Goal: Task Accomplishment & Management: Manage account settings

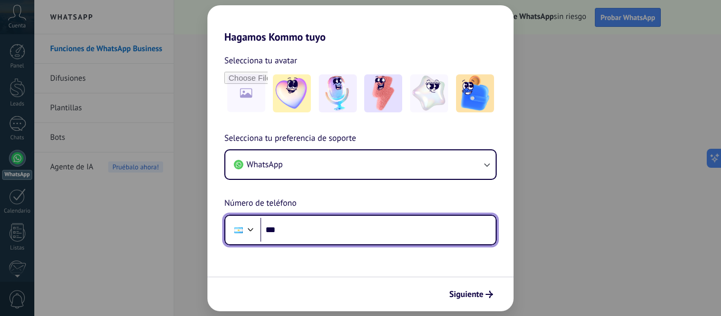
click at [387, 236] on input "***" at bounding box center [377, 230] width 235 height 24
type input "**********"
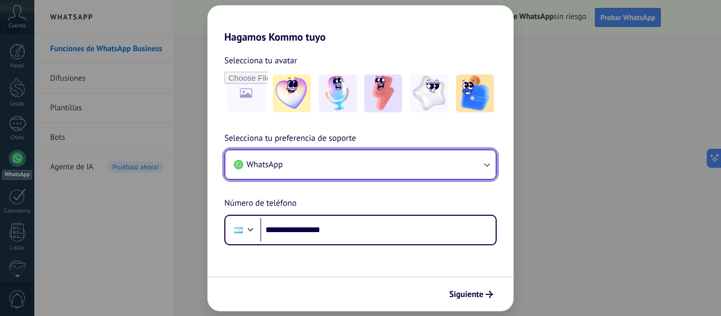
click at [387, 168] on button "WhatsApp" at bounding box center [360, 164] width 270 height 28
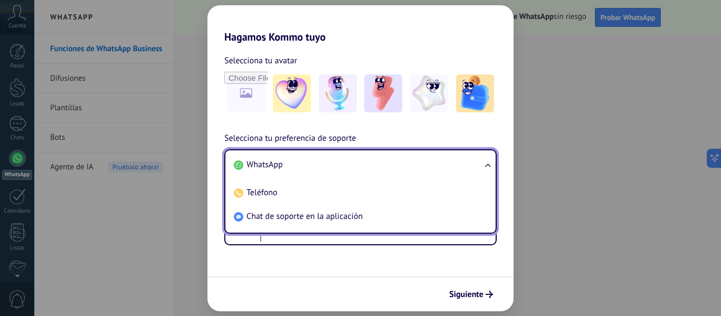
click at [387, 168] on li "WhatsApp" at bounding box center [358, 165] width 257 height 24
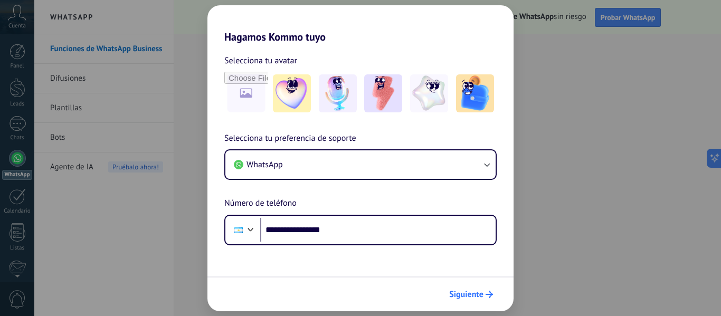
click at [483, 285] on div "Siguiente" at bounding box center [470, 294] width 53 height 18
click at [479, 292] on span "Siguiente" at bounding box center [466, 294] width 34 height 7
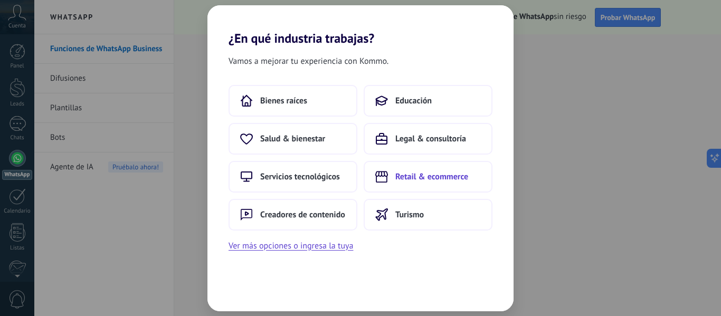
click at [435, 184] on button "Retail & ecommerce" at bounding box center [428, 177] width 129 height 32
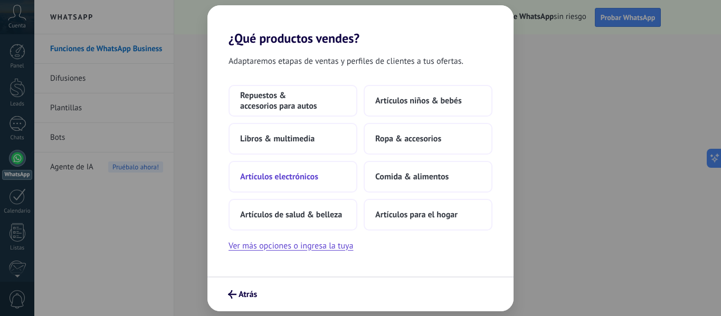
click at [301, 175] on span "Artículos electrónicos" at bounding box center [279, 176] width 78 height 11
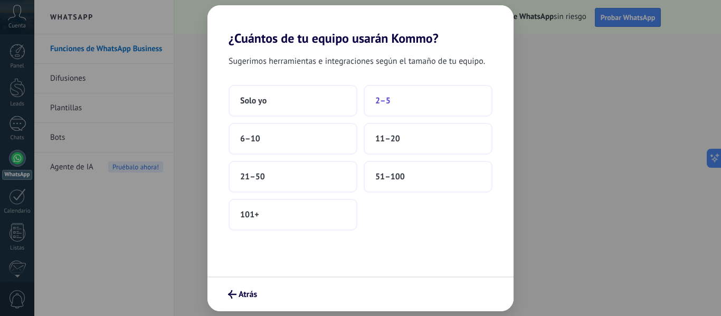
click at [379, 101] on span "2–5" at bounding box center [382, 101] width 15 height 11
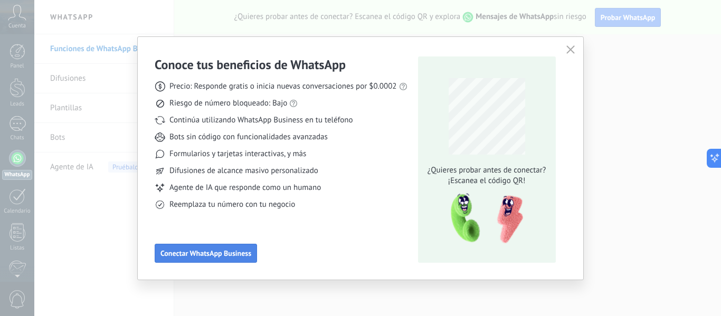
click at [235, 256] on span "Conectar WhatsApp Business" at bounding box center [205, 253] width 91 height 7
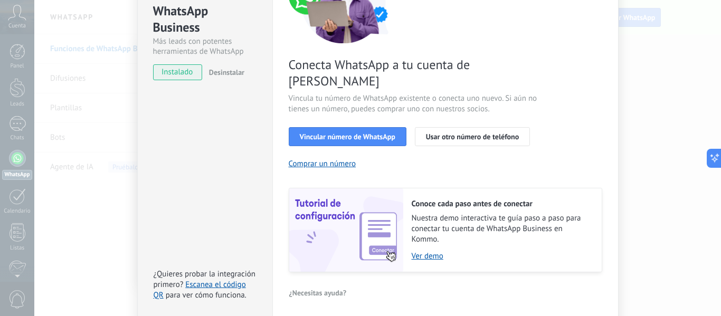
scroll to position [152, 0]
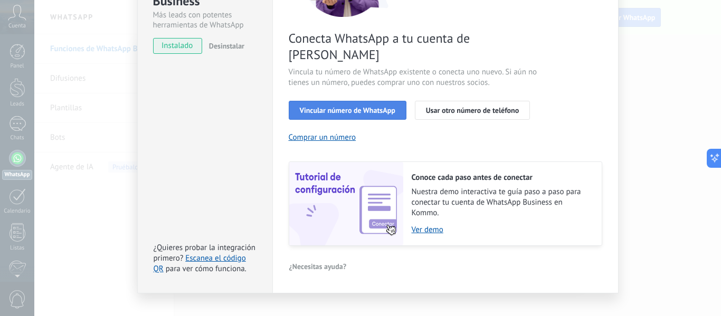
click at [371, 107] on span "Vincular número de WhatsApp" at bounding box center [348, 110] width 96 height 7
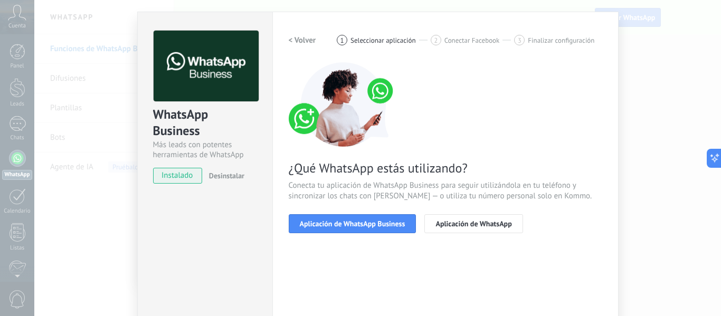
scroll to position [16, 0]
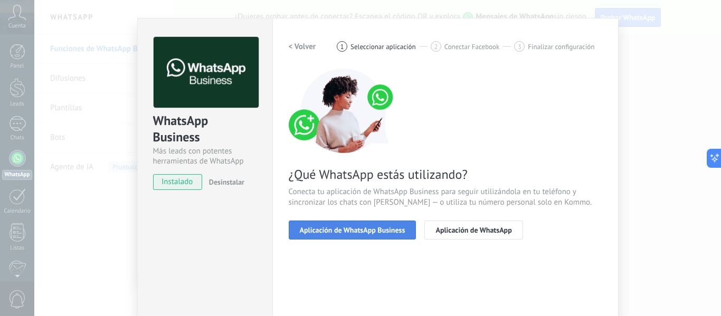
click at [381, 235] on button "Aplicación de WhatsApp Business" at bounding box center [353, 230] width 128 height 19
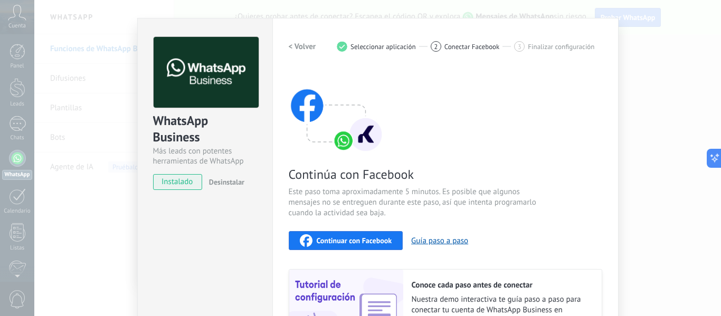
click at [382, 237] on span "Continuar con Facebook" at bounding box center [354, 240] width 75 height 7
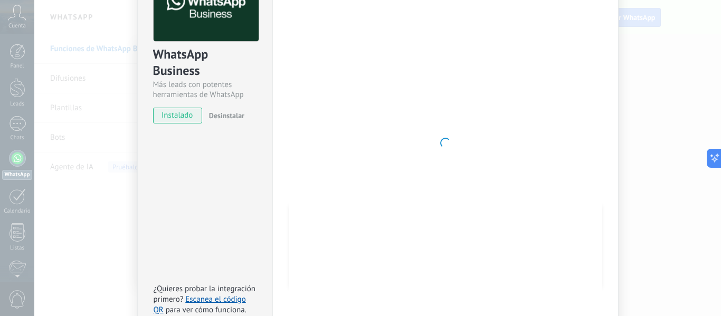
scroll to position [0, 0]
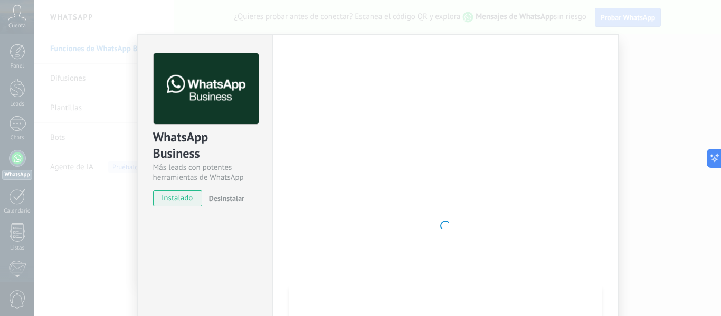
click at [103, 91] on div "WhatsApp Business Más leads con potentes herramientas de WhatsApp instalado Des…" at bounding box center [377, 158] width 686 height 316
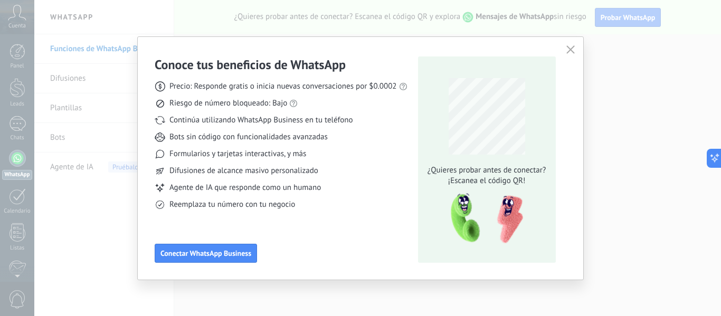
click at [573, 50] on icon "button" at bounding box center [570, 49] width 8 height 8
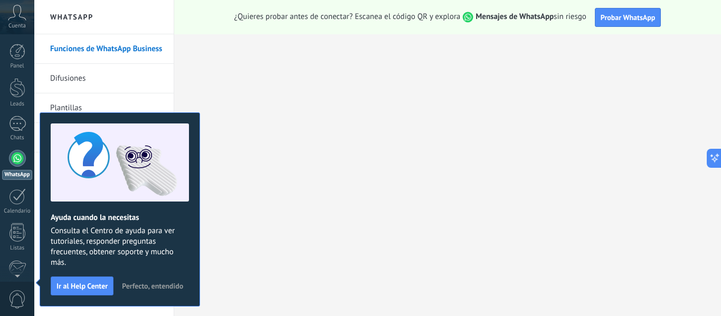
click at [10, 163] on div at bounding box center [17, 158] width 17 height 17
click at [154, 290] on button "Perfecto, entendido" at bounding box center [152, 286] width 71 height 16
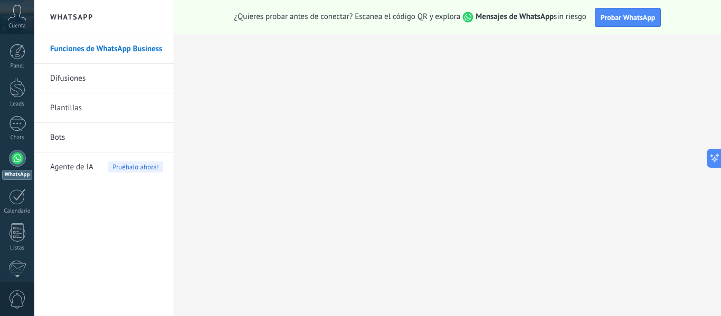
click at [24, 160] on div at bounding box center [17, 158] width 17 height 17
click at [27, 63] on div "Panel" at bounding box center [17, 66] width 31 height 7
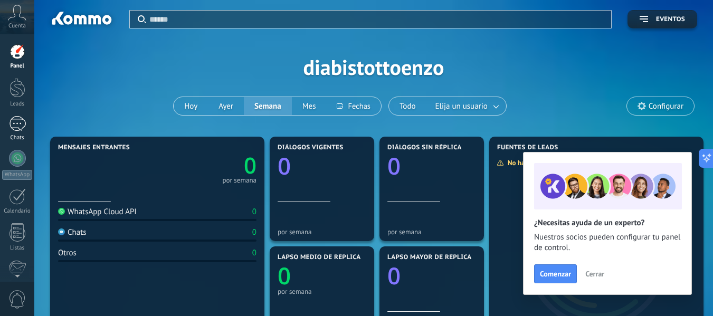
click at [21, 127] on div at bounding box center [17, 123] width 17 height 15
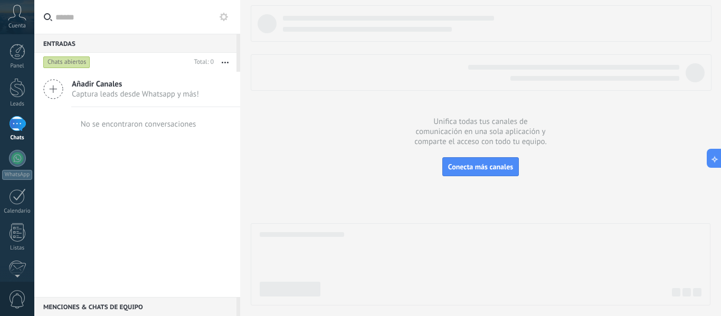
click at [85, 91] on span "Captura leads desde Whatsapp y más!" at bounding box center [135, 94] width 127 height 10
click at [45, 89] on icon at bounding box center [53, 89] width 20 height 20
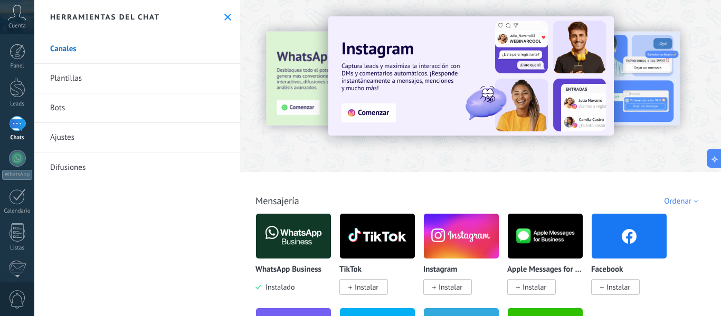
click at [282, 243] on img at bounding box center [293, 236] width 75 height 51
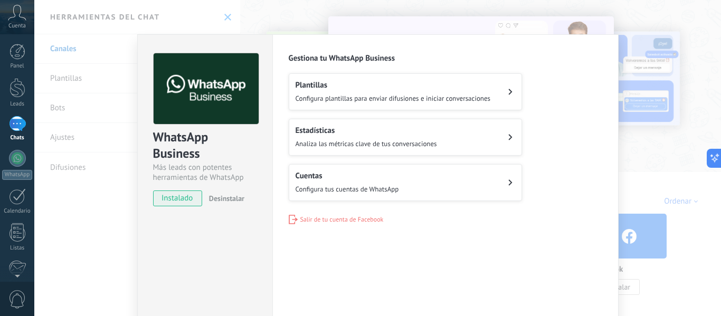
click at [342, 171] on h2 "Cuentas" at bounding box center [346, 176] width 103 height 10
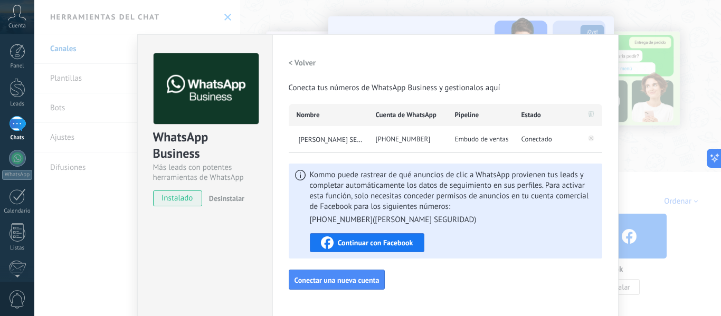
click at [388, 238] on div "Continuar con Facebook" at bounding box center [367, 242] width 92 height 13
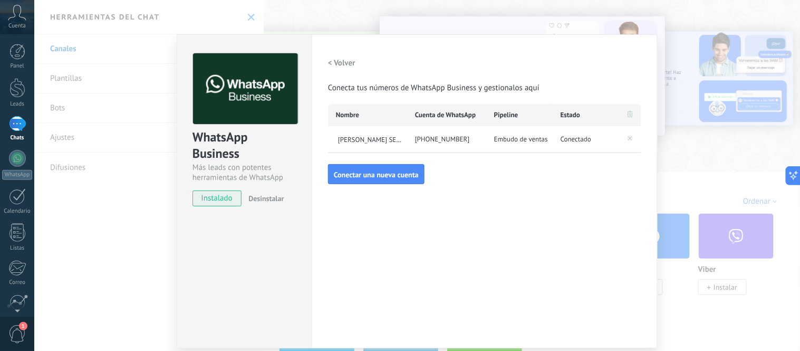
click at [720, 121] on div "WhatsApp Business Más leads con potentes herramientas de WhatsApp instalado Des…" at bounding box center [417, 175] width 766 height 351
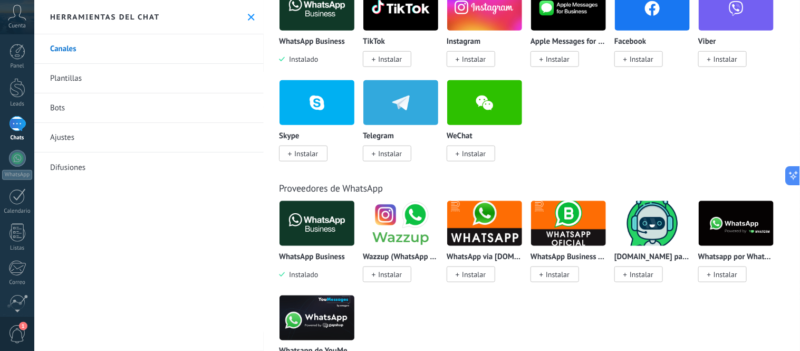
scroll to position [176, 0]
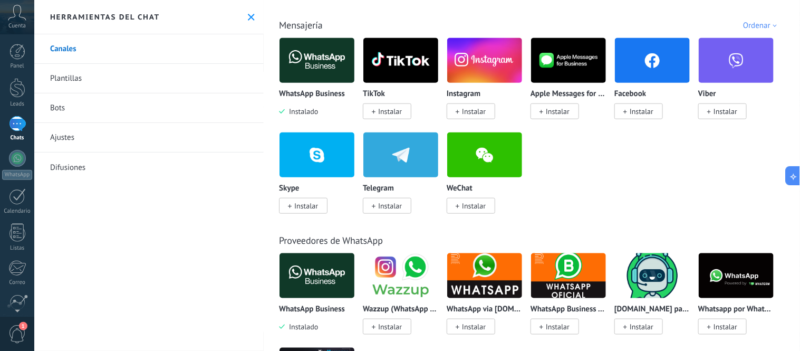
click at [389, 108] on span "Instalar" at bounding box center [390, 111] width 24 height 9
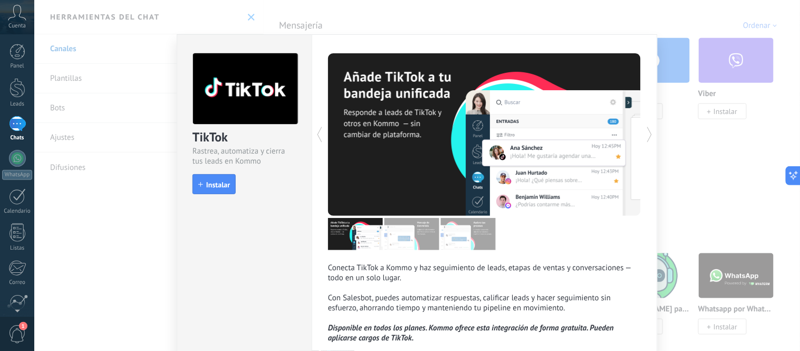
click at [703, 141] on div "TikTok Rastrea, automatiza y cierra tus leads en Kommo install Instalar Conecta…" at bounding box center [417, 175] width 766 height 351
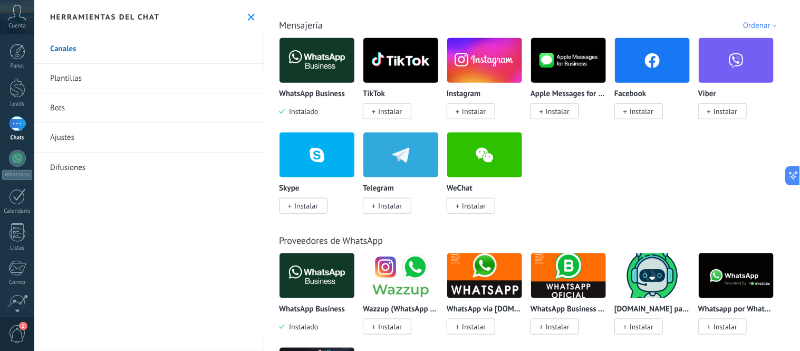
click at [13, 127] on div at bounding box center [17, 123] width 17 height 15
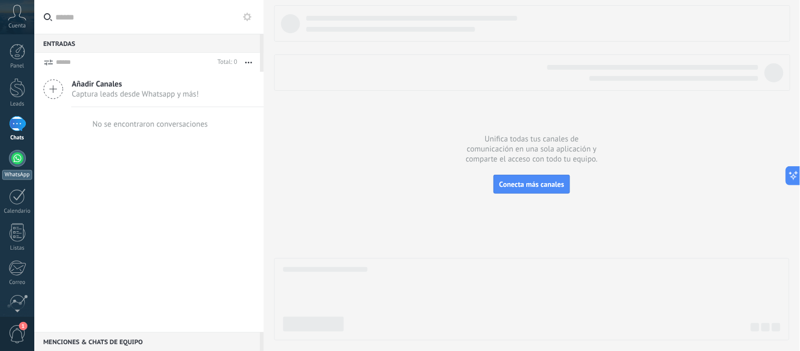
click at [23, 166] on link "WhatsApp" at bounding box center [17, 165] width 34 height 30
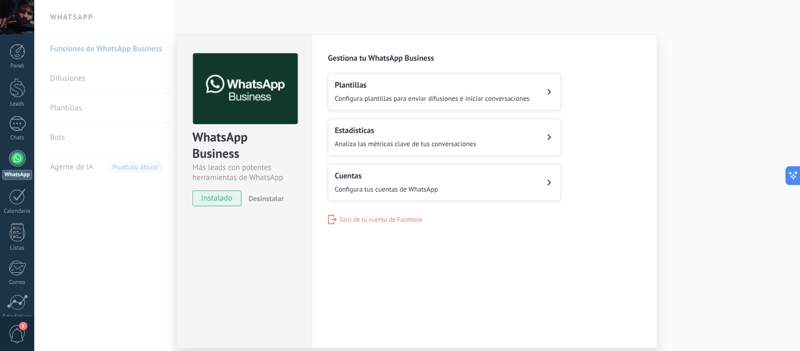
click at [428, 183] on div "Cuentas Configura tus cuentas de WhatsApp" at bounding box center [386, 182] width 103 height 23
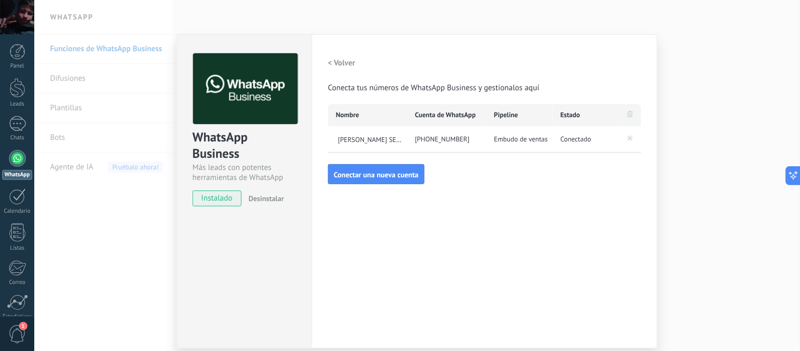
click at [408, 135] on div "[PHONE_NUMBER]" at bounding box center [446, 139] width 79 height 26
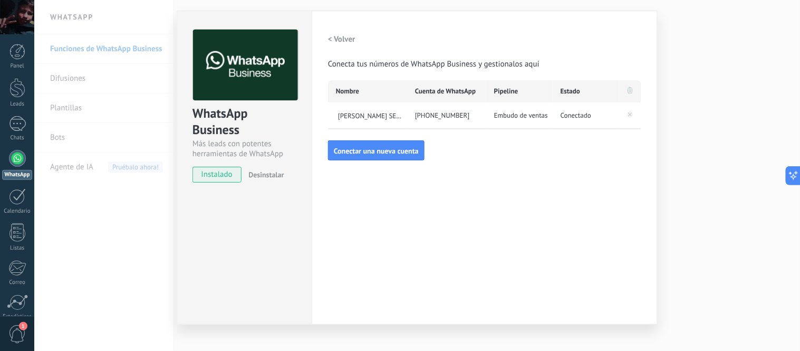
scroll to position [37, 0]
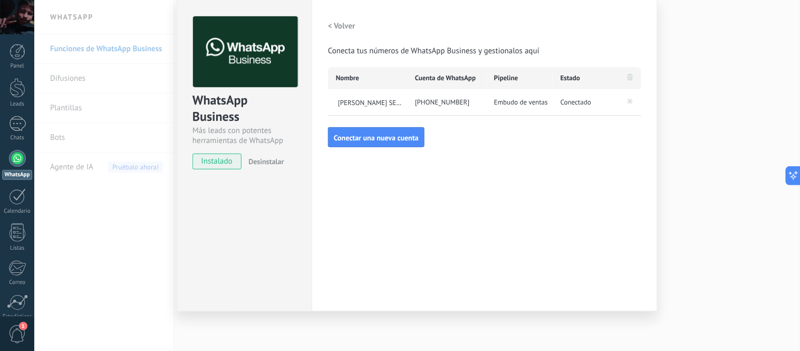
click at [481, 97] on div "[PHONE_NUMBER]" at bounding box center [446, 102] width 79 height 26
drag, startPoint x: 481, startPoint y: 97, endPoint x: 455, endPoint y: 97, distance: 25.9
click at [480, 97] on div "[PHONE_NUMBER]" at bounding box center [446, 102] width 79 height 26
click at [777, 45] on div "WhatsApp Business Más leads con potentes herramientas de WhatsApp instalado Des…" at bounding box center [417, 175] width 766 height 351
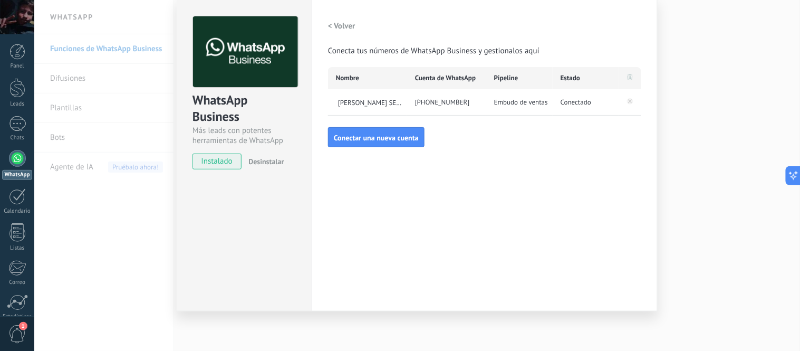
scroll to position [0, 0]
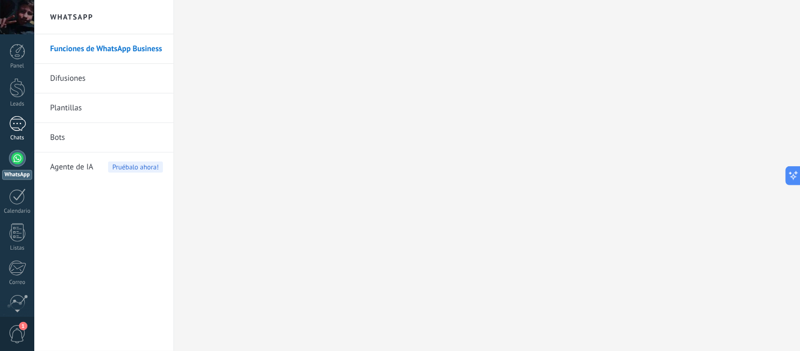
click at [17, 128] on div at bounding box center [17, 123] width 17 height 15
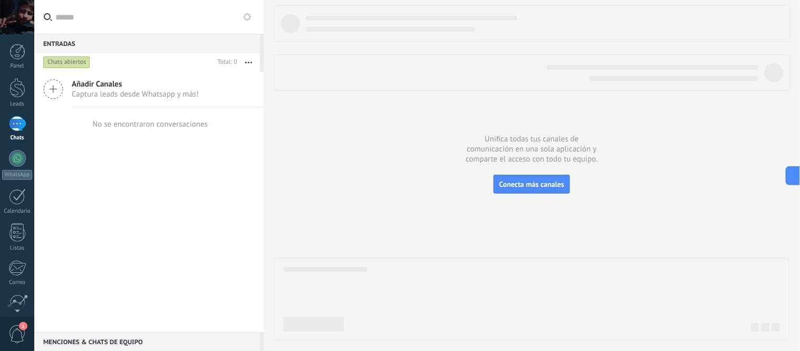
click at [62, 85] on icon at bounding box center [53, 89] width 20 height 20
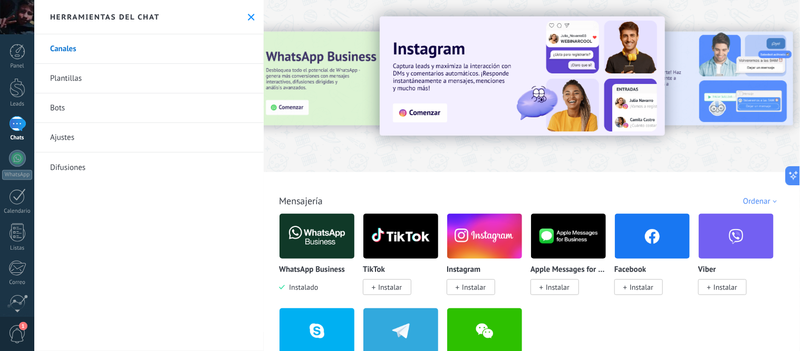
click at [331, 234] on img at bounding box center [317, 236] width 75 height 51
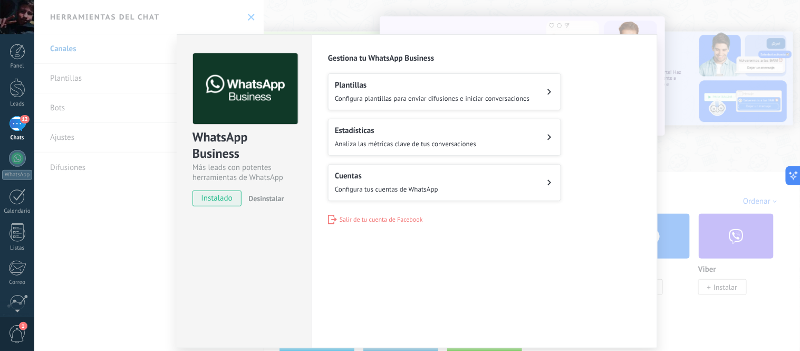
click at [722, 70] on div "WhatsApp Business Más leads con potentes herramientas de WhatsApp instalado Des…" at bounding box center [417, 175] width 766 height 351
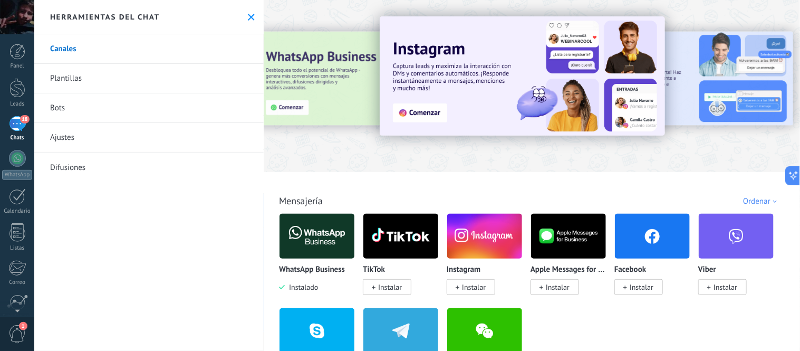
click at [21, 130] on div "18" at bounding box center [17, 123] width 17 height 15
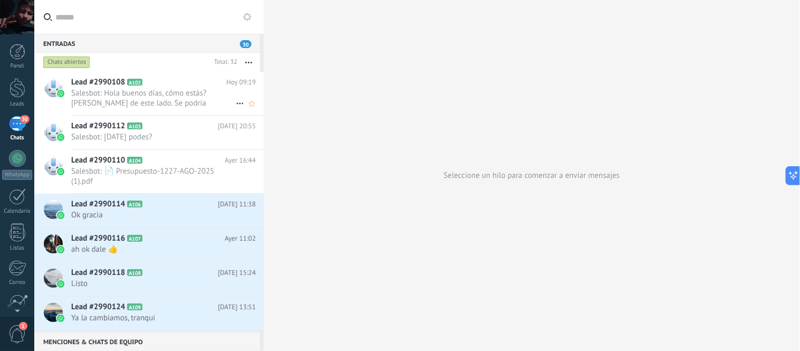
click at [167, 95] on span "Salesbot: Hola buenos días, cómo estás? [PERSON_NAME] de este lado. Se podría c…" at bounding box center [153, 98] width 165 height 20
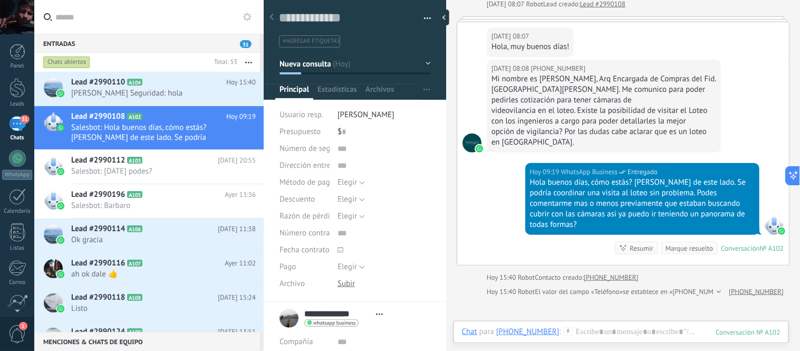
scroll to position [22, 0]
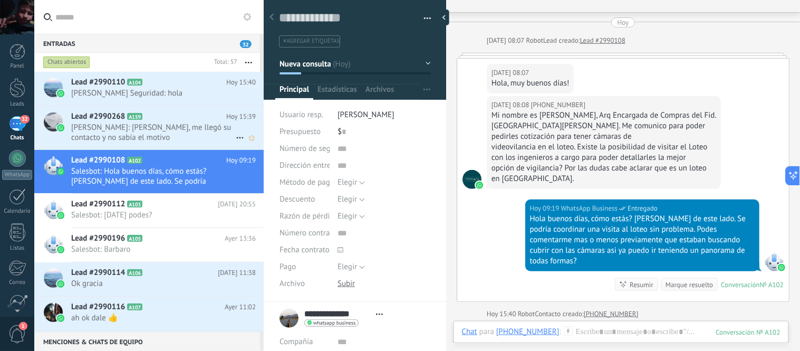
click at [160, 135] on span "[PERSON_NAME]: [PERSON_NAME], me llegó su contacto y no sabía el motivo" at bounding box center [153, 132] width 165 height 20
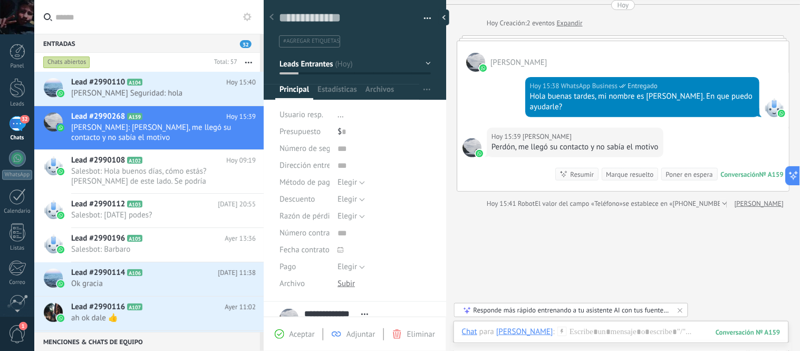
scroll to position [81, 0]
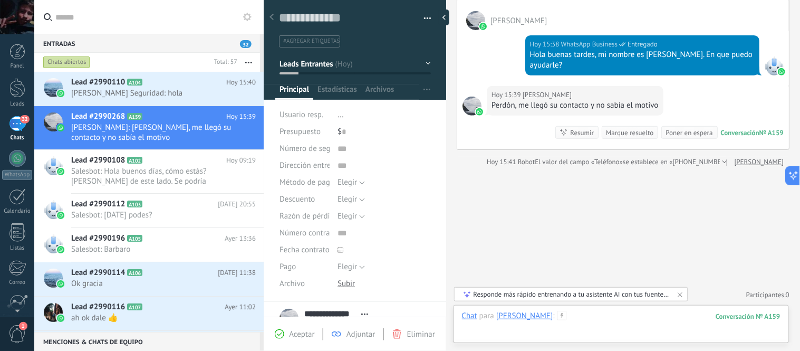
click at [600, 319] on div at bounding box center [621, 327] width 319 height 32
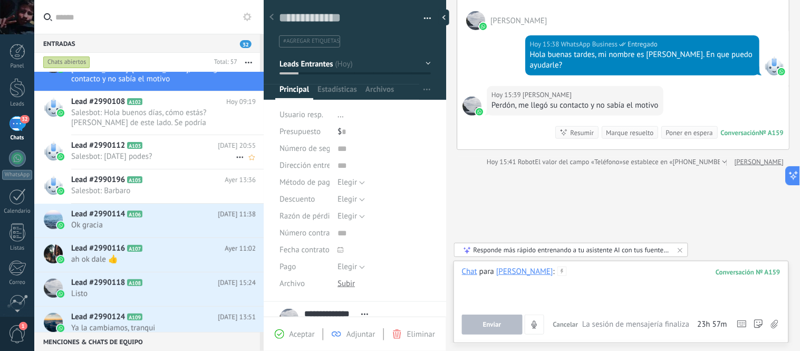
scroll to position [176, 0]
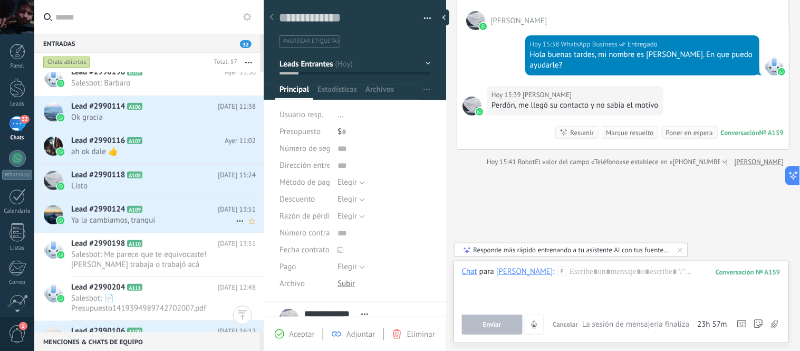
click at [183, 219] on span "Ya la cambiamos, tranqui" at bounding box center [153, 220] width 165 height 10
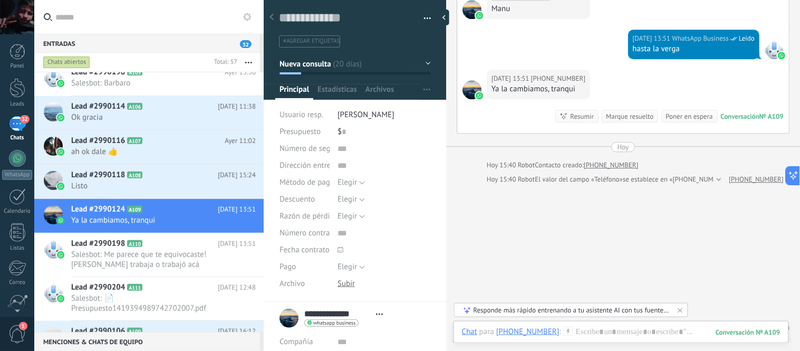
scroll to position [1644, 0]
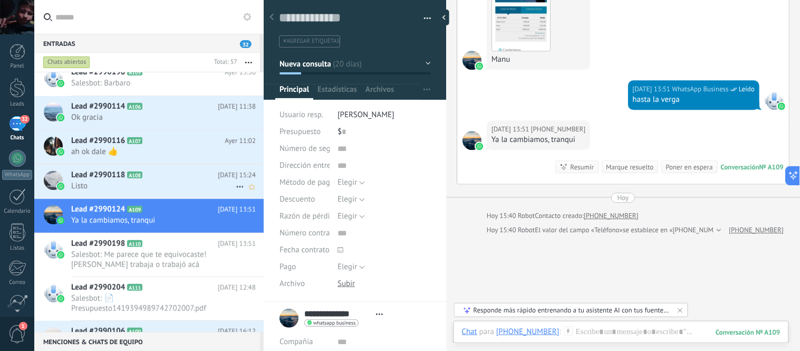
click at [118, 186] on span "Listo" at bounding box center [153, 186] width 165 height 10
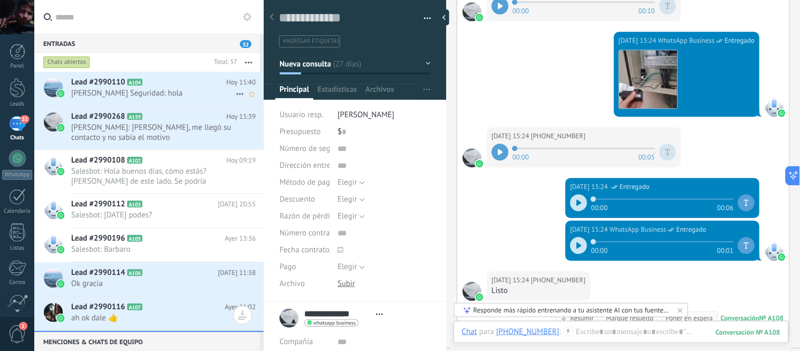
click at [154, 92] on span "[PERSON_NAME] Seguridad: hola" at bounding box center [153, 93] width 165 height 10
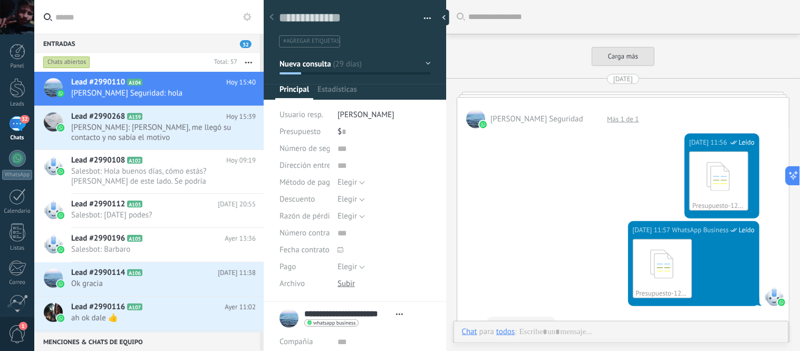
scroll to position [1339, 0]
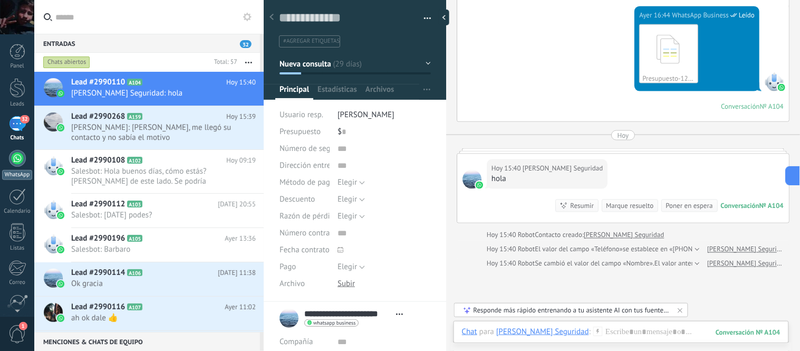
click at [18, 165] on div at bounding box center [17, 158] width 17 height 17
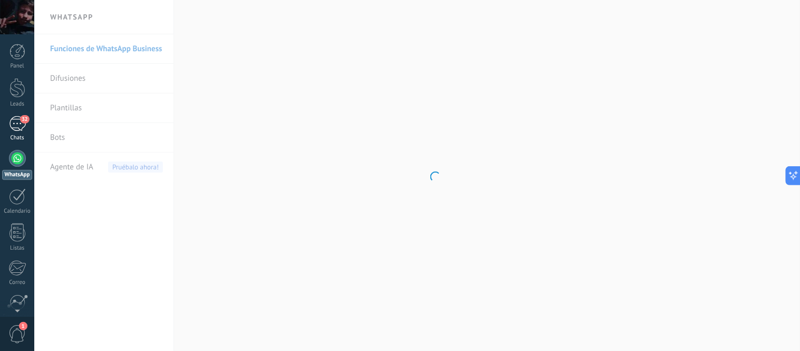
click at [17, 128] on div "32" at bounding box center [17, 123] width 17 height 15
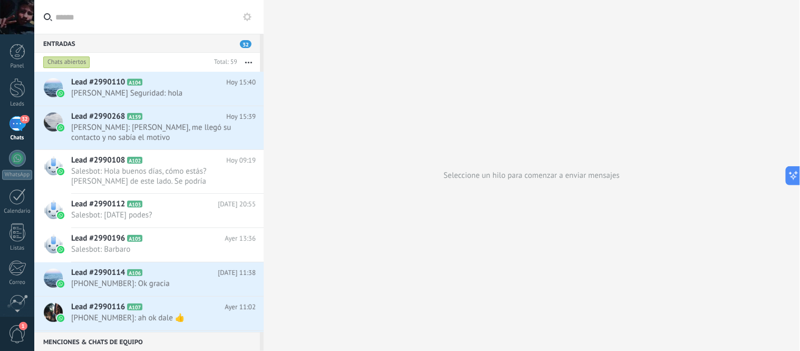
click at [250, 60] on button "button" at bounding box center [248, 62] width 23 height 19
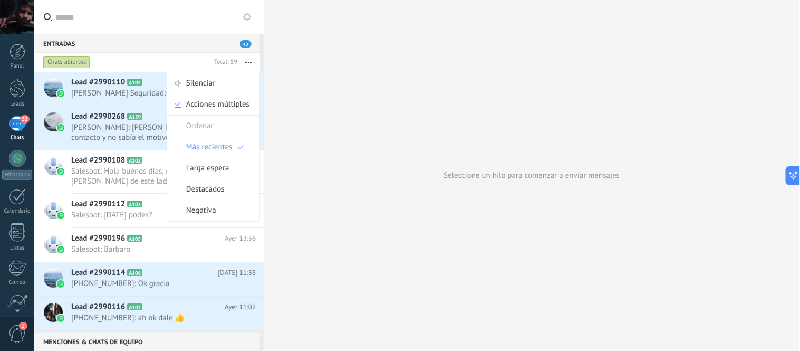
click at [122, 85] on span "Lead #2990110" at bounding box center [98, 82] width 54 height 11
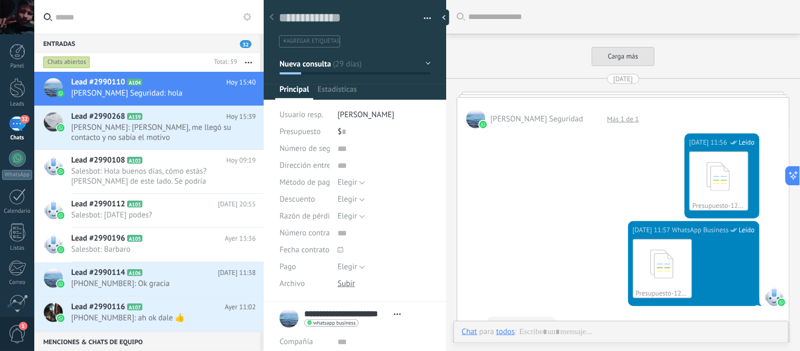
type textarea "**********"
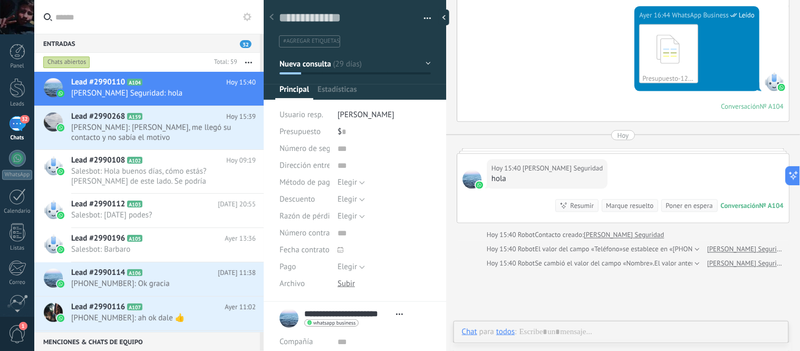
scroll to position [16, 0]
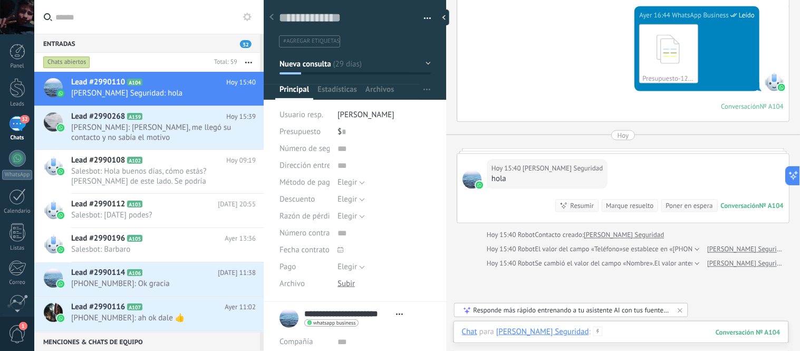
click at [620, 329] on div at bounding box center [621, 343] width 319 height 32
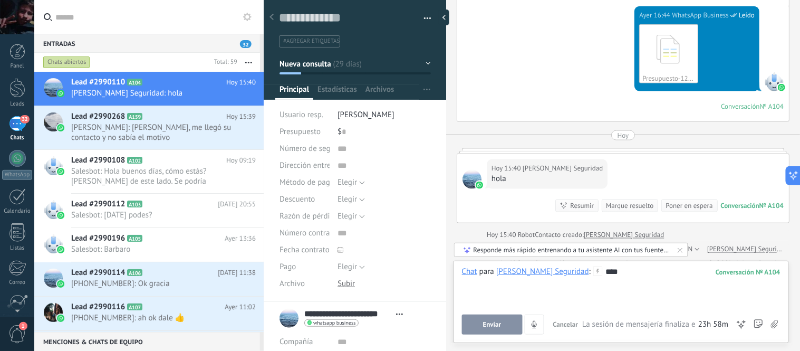
click at [509, 327] on button "Enviar" at bounding box center [492, 324] width 61 height 20
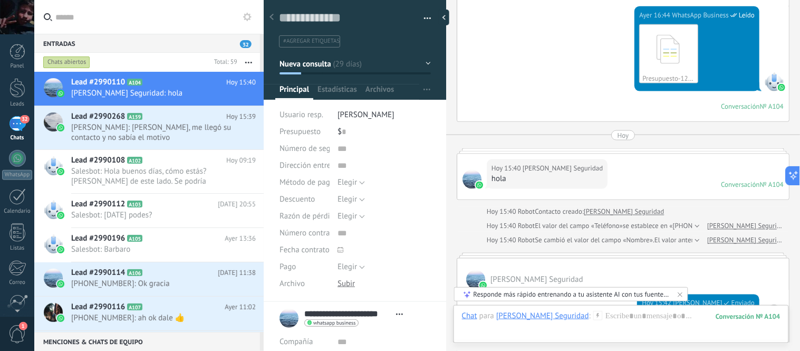
scroll to position [1401, 0]
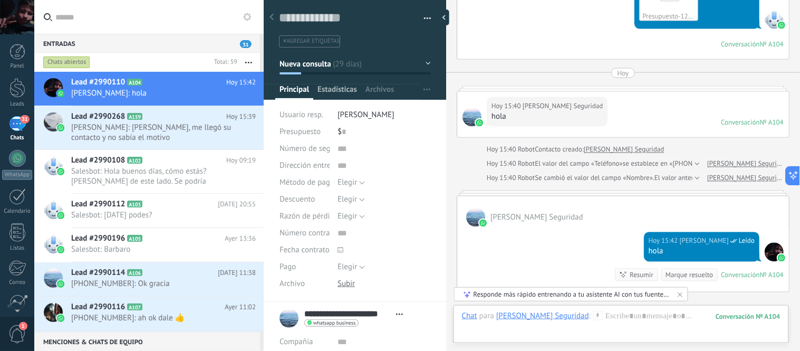
click at [331, 93] on span "Estadísticas" at bounding box center [338, 91] width 40 height 15
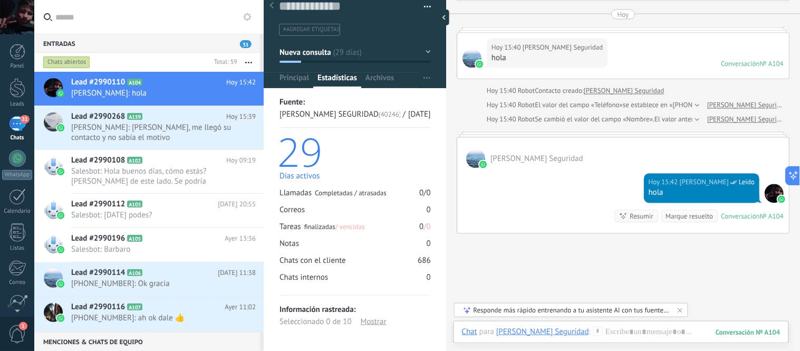
scroll to position [1517, 0]
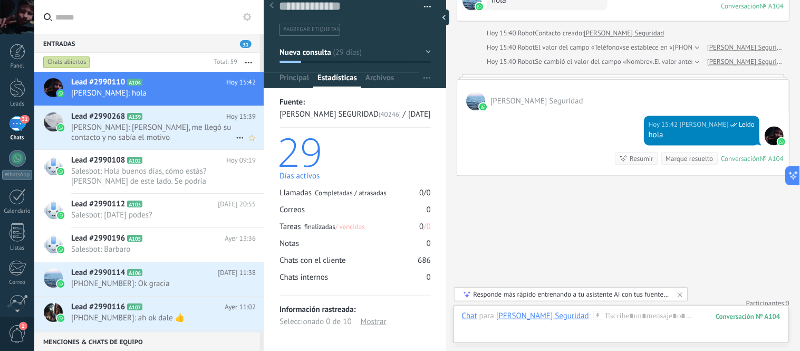
click at [145, 132] on span "[PERSON_NAME]: [PERSON_NAME], me llegó su contacto y no sabía el motivo" at bounding box center [153, 132] width 165 height 20
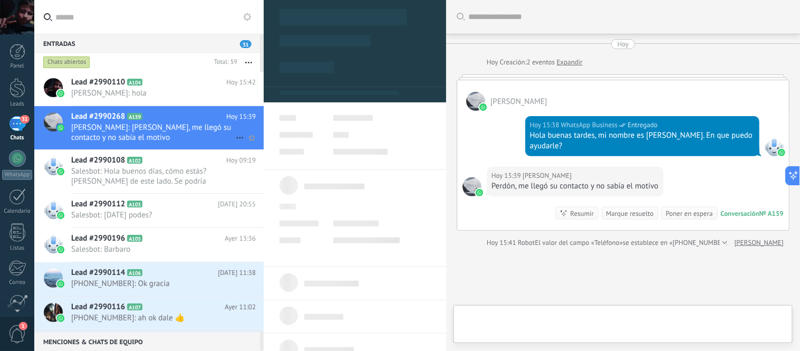
type textarea "**********"
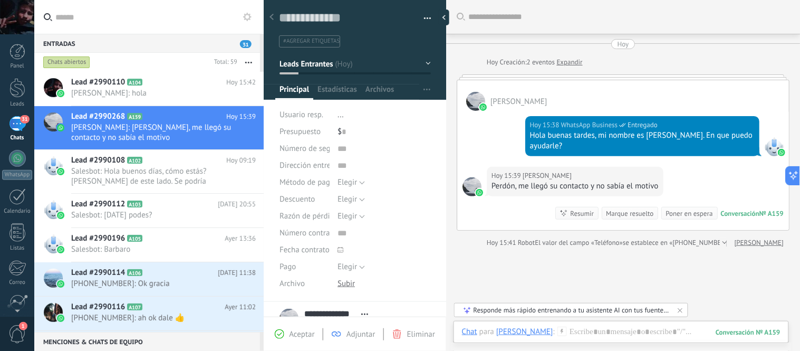
click at [475, 97] on div at bounding box center [475, 101] width 19 height 19
click at [567, 62] on link "Expandir" at bounding box center [570, 62] width 26 height 11
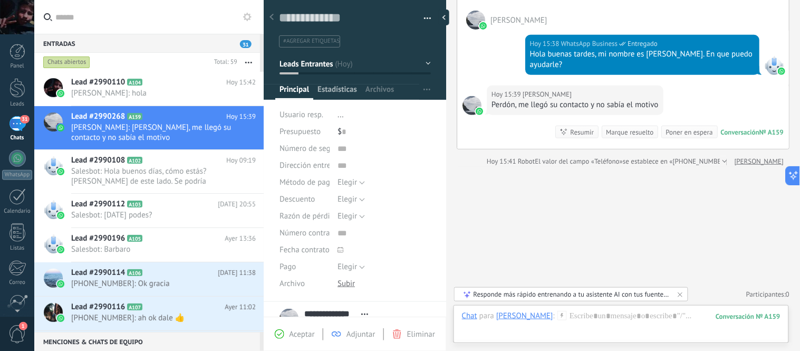
click at [345, 88] on span "Estadísticas" at bounding box center [338, 91] width 40 height 15
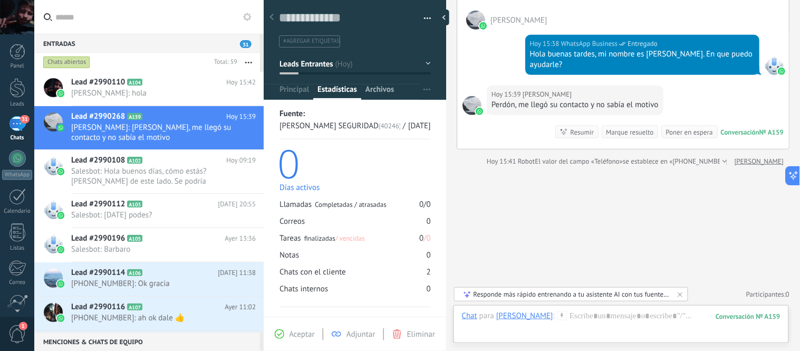
click at [375, 92] on span "Archivos" at bounding box center [380, 91] width 28 height 15
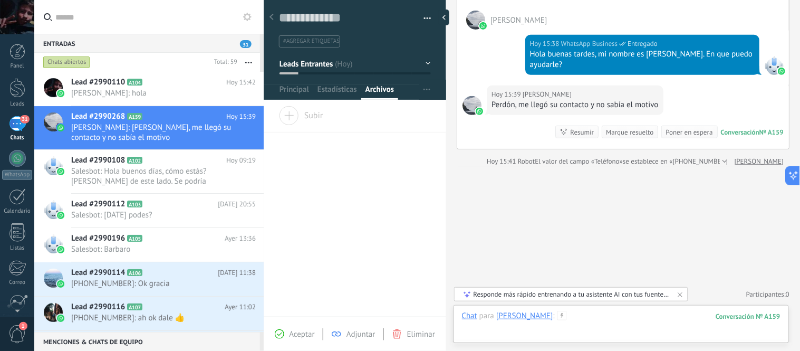
click at [579, 325] on div at bounding box center [621, 327] width 319 height 32
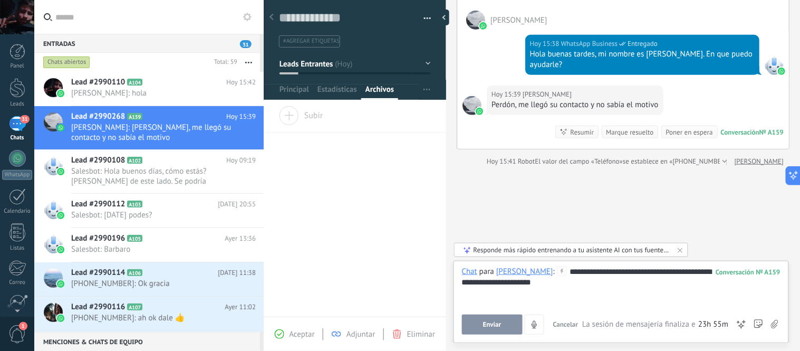
click at [503, 319] on button "Enviar" at bounding box center [492, 324] width 61 height 20
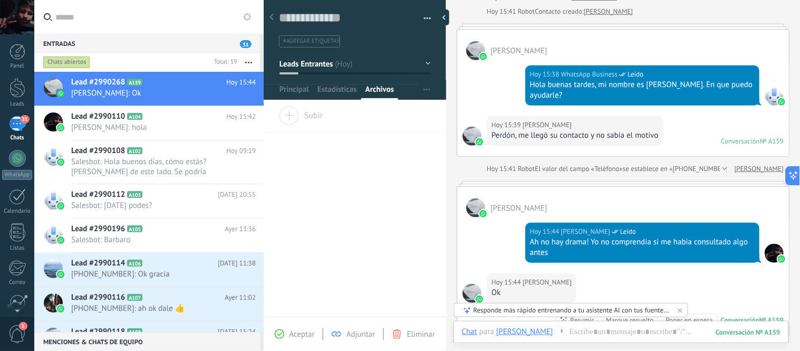
scroll to position [111, 0]
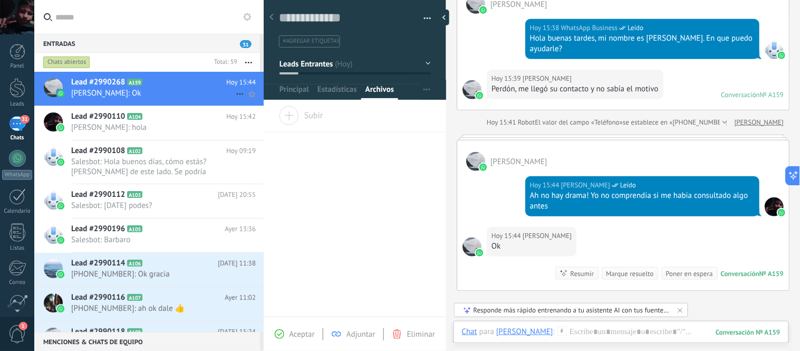
click at [238, 88] on icon at bounding box center [240, 94] width 13 height 13
click at [553, 231] on div at bounding box center [400, 175] width 800 height 351
click at [236, 94] on use at bounding box center [239, 94] width 7 height 2
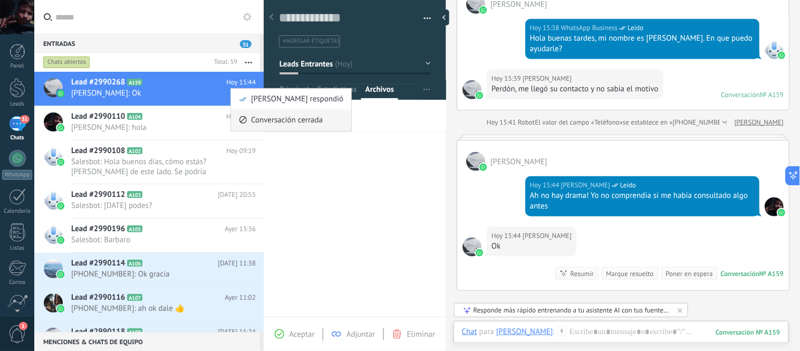
click at [0, 0] on icon at bounding box center [0, 0] width 0 height 0
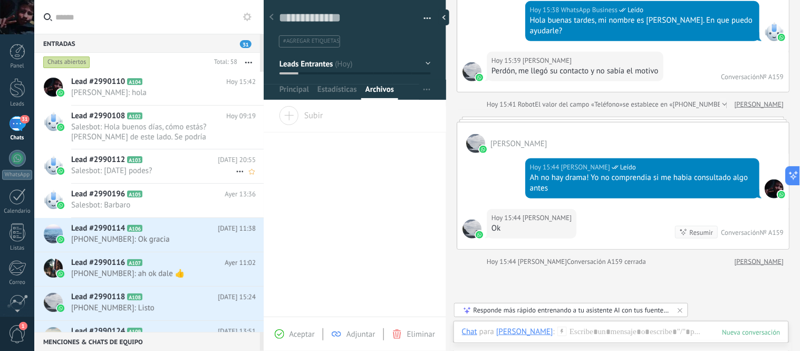
scroll to position [0, 0]
click at [136, 88] on span "[PERSON_NAME]: hola" at bounding box center [153, 93] width 165 height 10
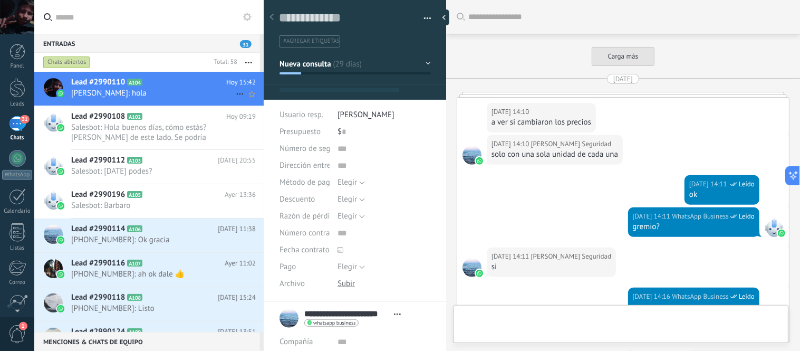
click at [235, 92] on icon at bounding box center [240, 94] width 13 height 13
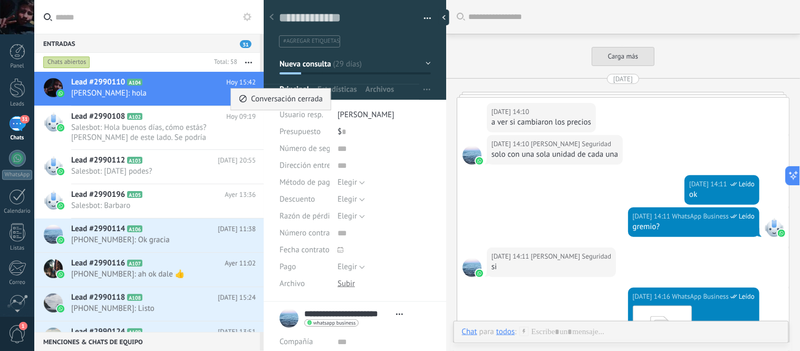
scroll to position [1123, 0]
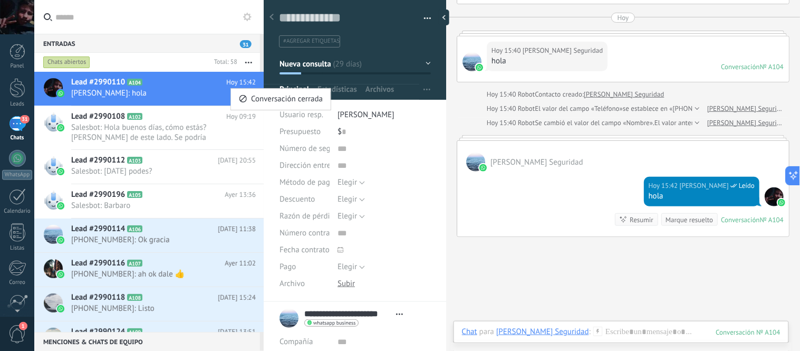
click at [179, 81] on div at bounding box center [400, 175] width 800 height 351
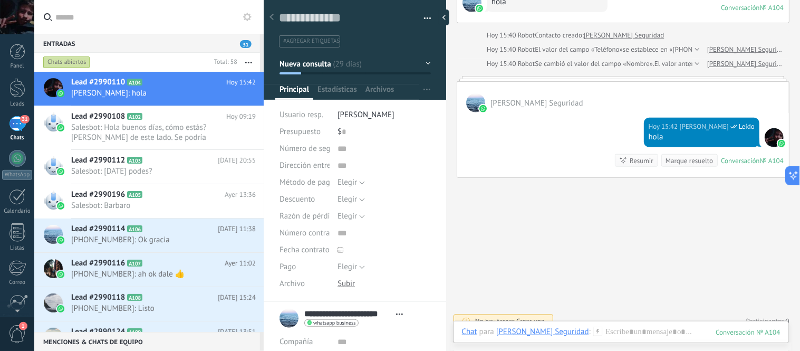
scroll to position [1183, 0]
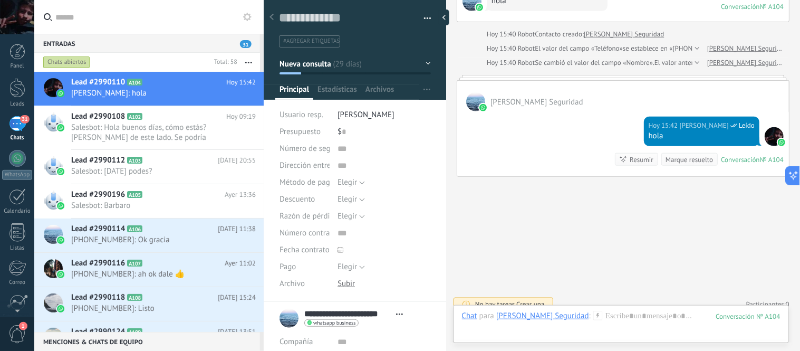
click at [421, 62] on button "Nueva consulta" at bounding box center [355, 63] width 151 height 19
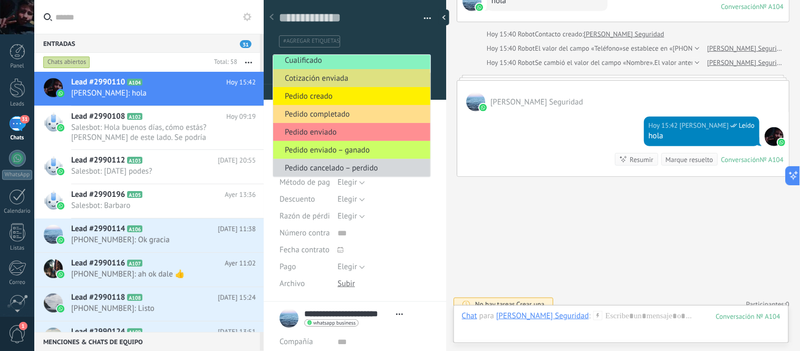
scroll to position [0, 0]
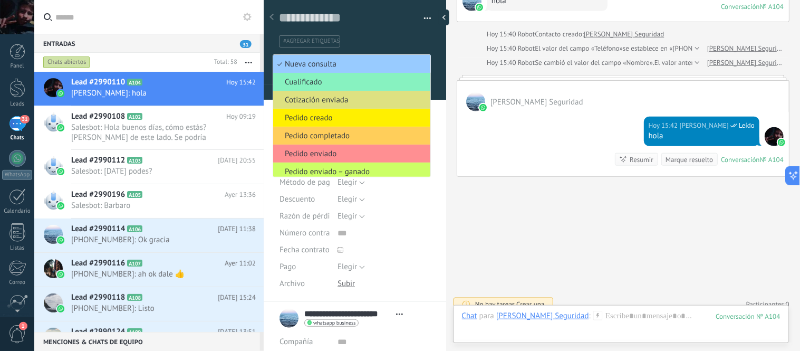
click at [361, 37] on ul "#agregar etiquetas" at bounding box center [353, 41] width 150 height 14
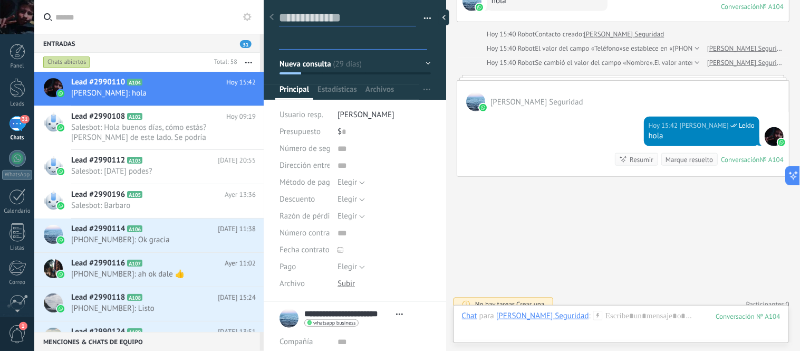
click at [287, 21] on textarea at bounding box center [347, 18] width 137 height 16
click at [293, 21] on textarea at bounding box center [347, 18] width 137 height 16
type textarea "*"
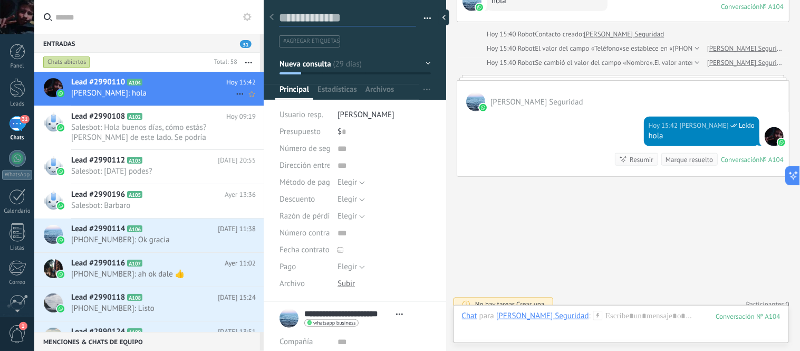
type textarea "*"
type textarea "**********"
type textarea "*"
type textarea "**"
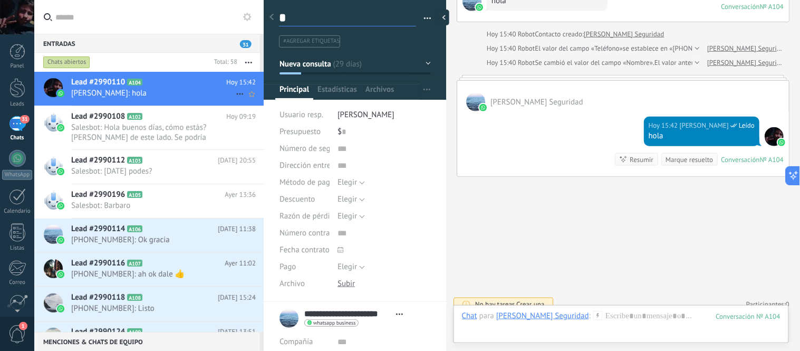
type textarea "**"
type textarea "***"
type textarea "****"
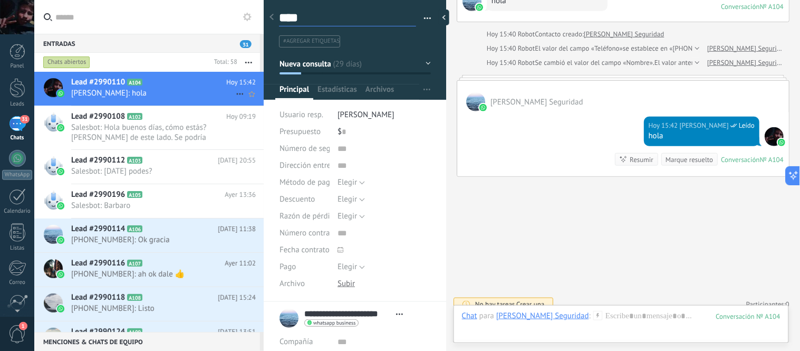
type textarea "****"
type textarea "******"
type textarea "*******"
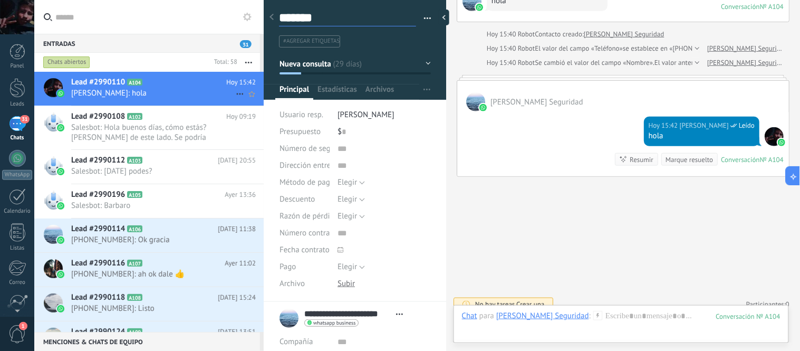
type textarea "********"
type textarea "*********"
type textarea "**********"
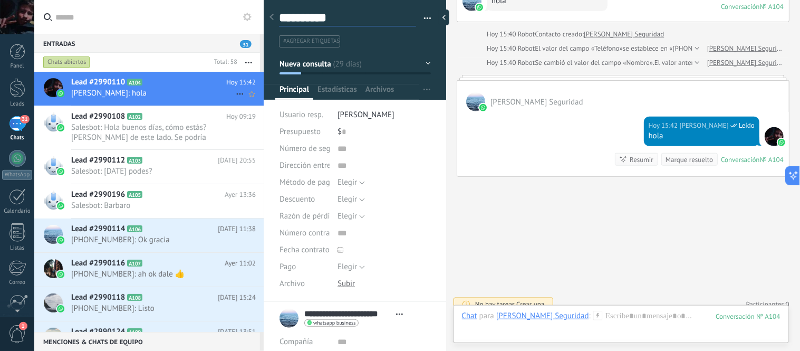
type textarea "*********"
type textarea "********"
type textarea "*********"
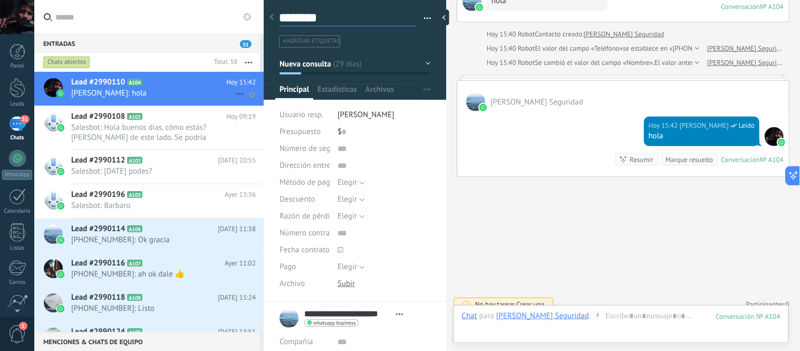
type textarea "*********"
type textarea "**********"
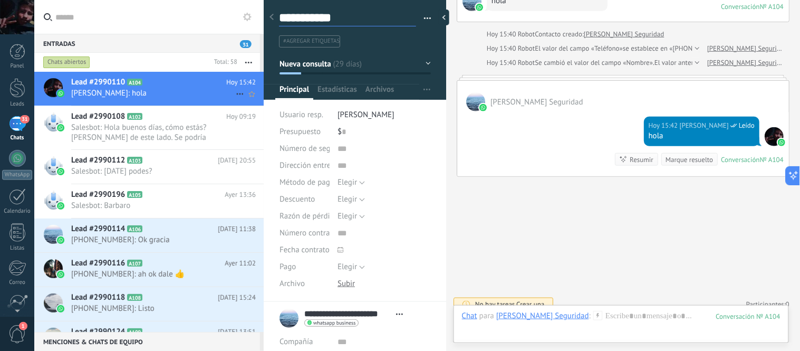
type textarea "**********"
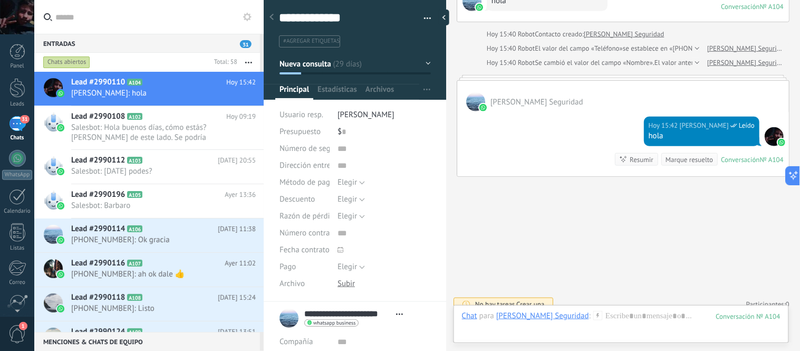
click at [156, 33] on input "text" at bounding box center [155, 17] width 200 height 34
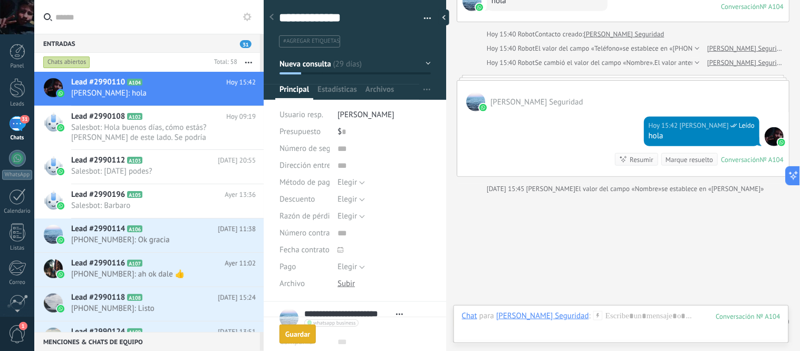
scroll to position [1200, 0]
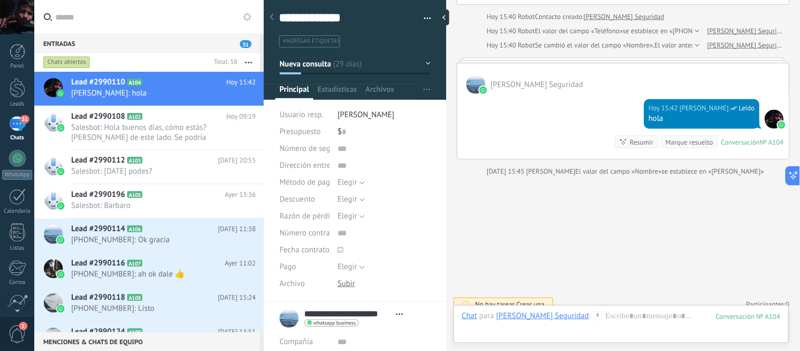
click at [160, 60] on div "Chats abiertos" at bounding box center [125, 62] width 169 height 19
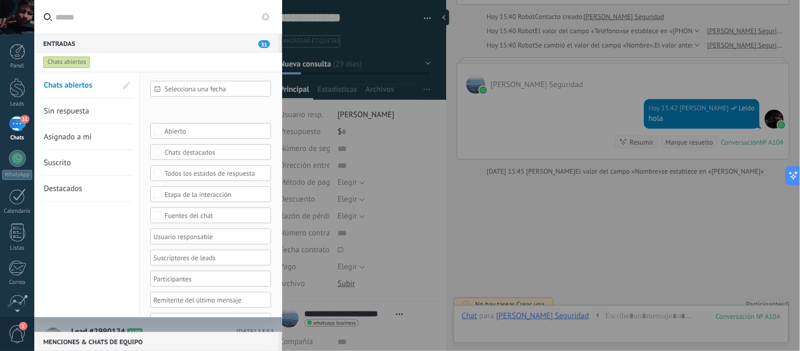
click at [85, 109] on span "Sin respuesta" at bounding box center [66, 111] width 45 height 10
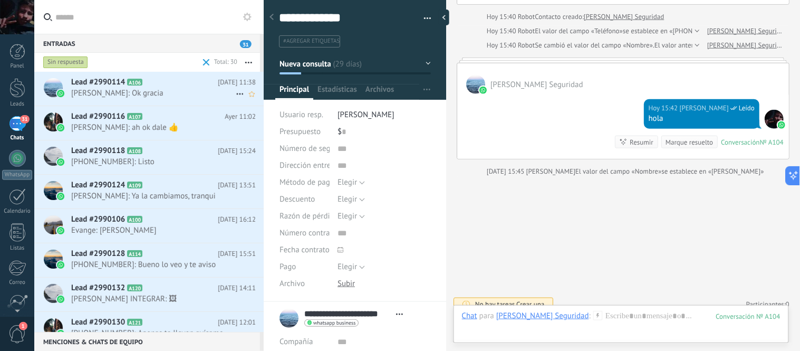
click at [186, 91] on span "[PERSON_NAME]: Ok gracia" at bounding box center [153, 93] width 165 height 10
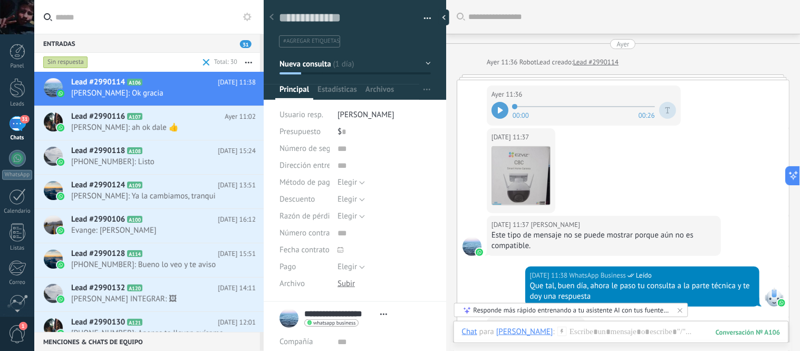
scroll to position [59, 0]
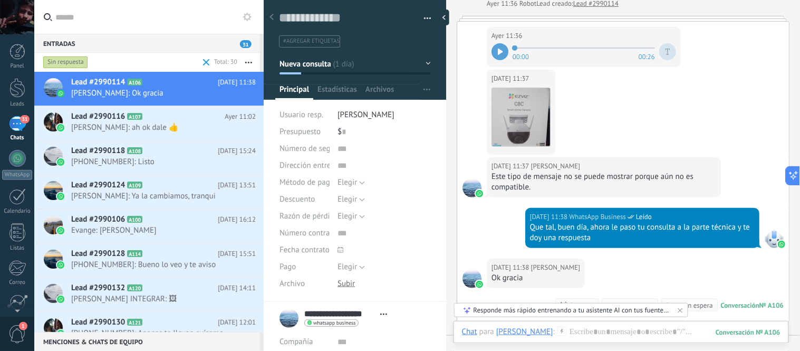
click at [503, 54] on icon at bounding box center [500, 52] width 5 height 6
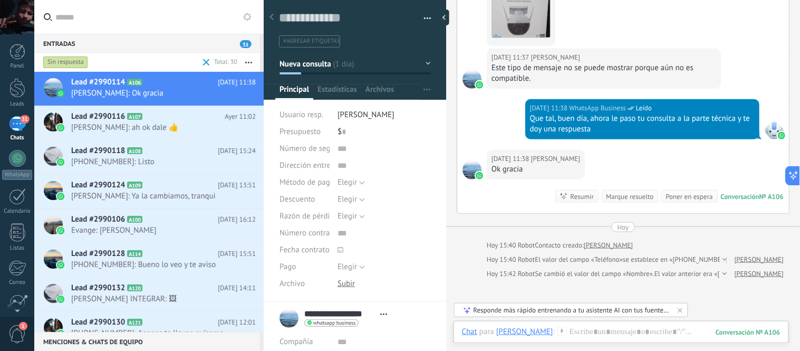
scroll to position [176, 0]
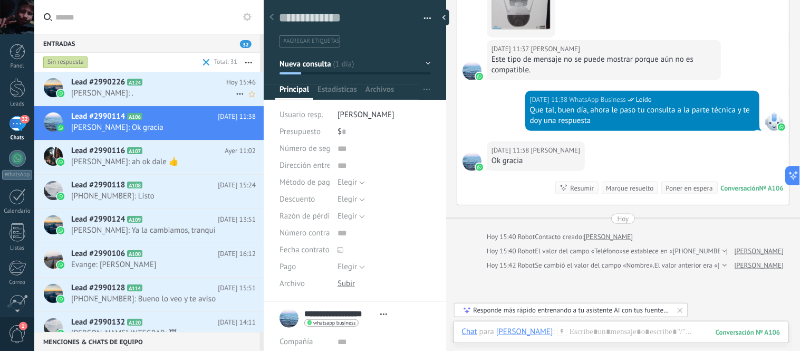
click at [176, 84] on h2 "Lead #2990226 A124" at bounding box center [148, 82] width 155 height 11
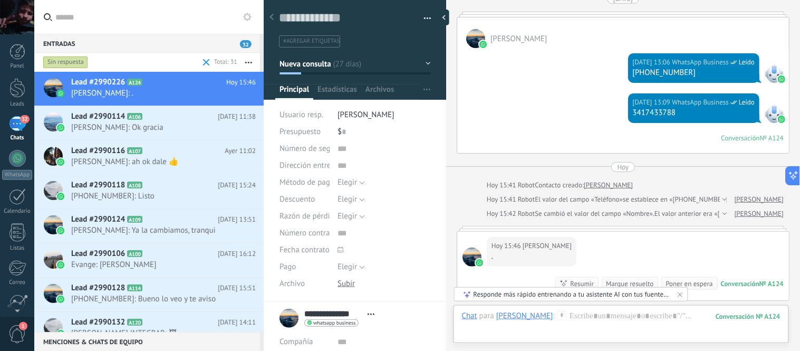
scroll to position [1105, 0]
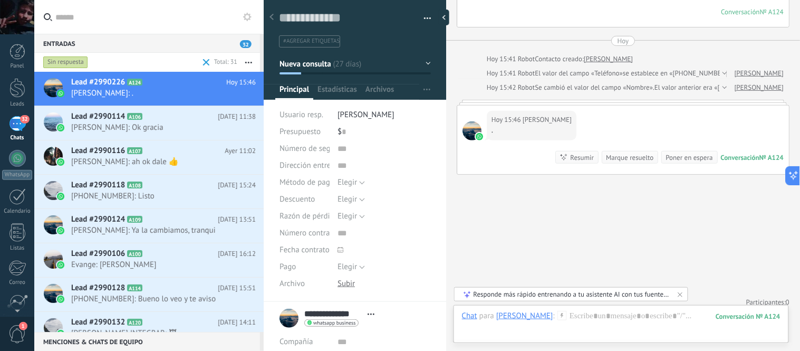
click at [205, 60] on span at bounding box center [206, 62] width 7 height 7
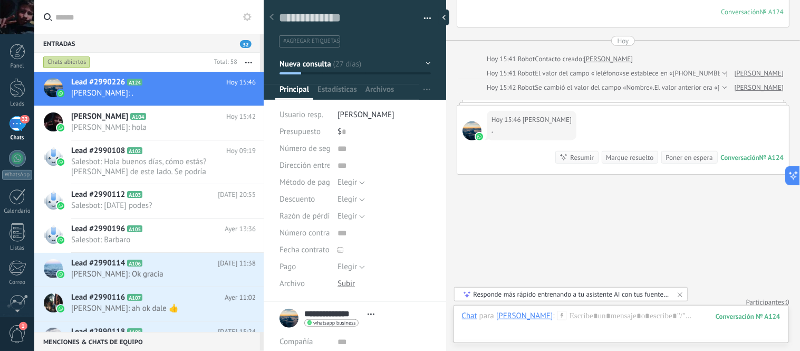
click at [254, 57] on button "button" at bounding box center [248, 62] width 23 height 19
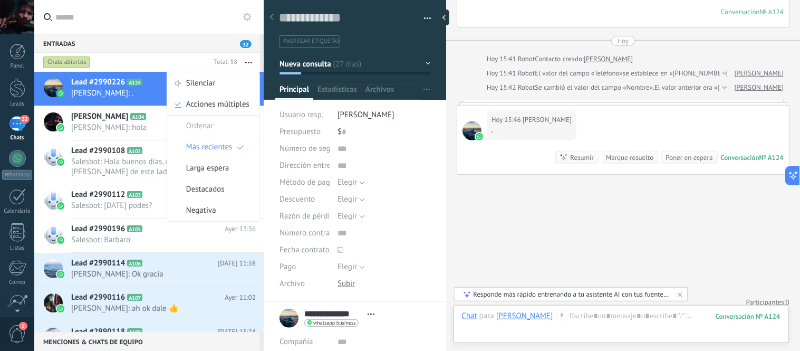
click at [135, 56] on div "Chats abiertos" at bounding box center [125, 62] width 169 height 19
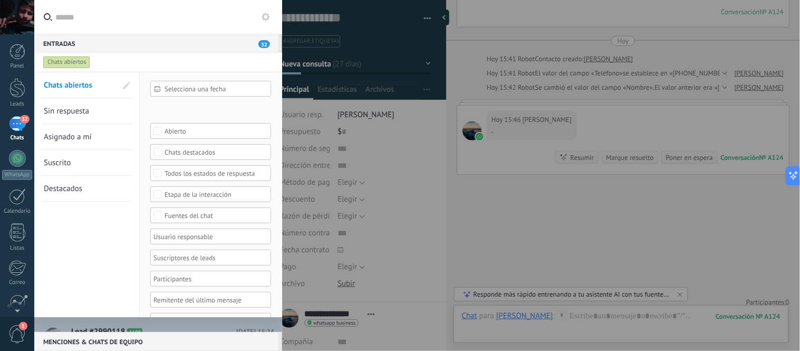
click at [80, 61] on div "Chats abiertos" at bounding box center [66, 62] width 47 height 13
click at [76, 113] on span "Sin respuesta" at bounding box center [66, 111] width 45 height 10
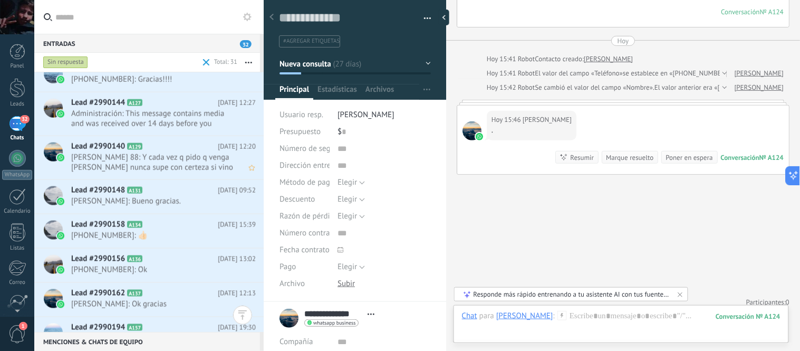
scroll to position [293, 0]
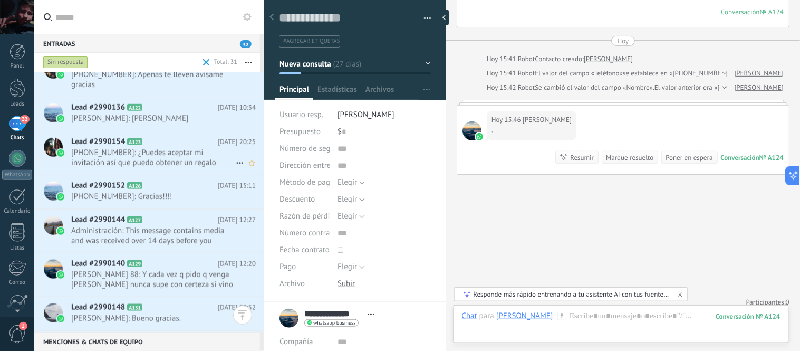
click at [171, 161] on span "[PHONE_NUMBER]: ¿Puedes aceptar mi invitación así que puedo obtener un regalo g…" at bounding box center [153, 158] width 165 height 20
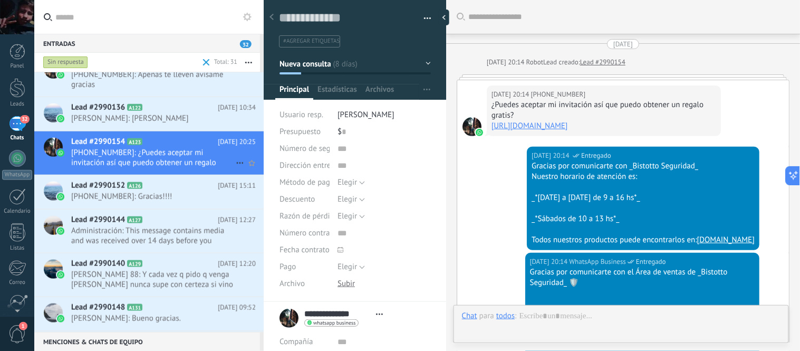
scroll to position [16, 0]
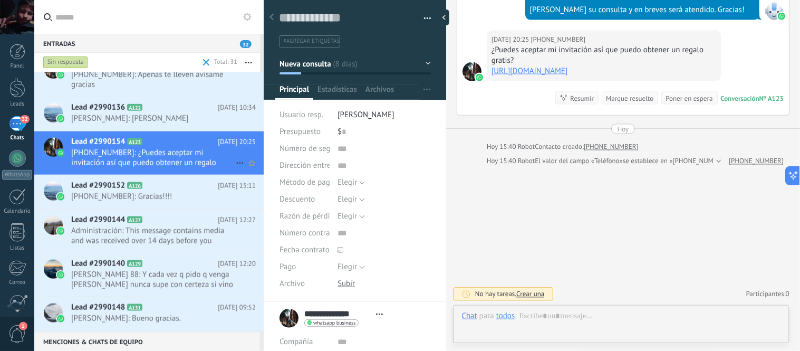
click at [234, 162] on icon at bounding box center [240, 163] width 13 height 13
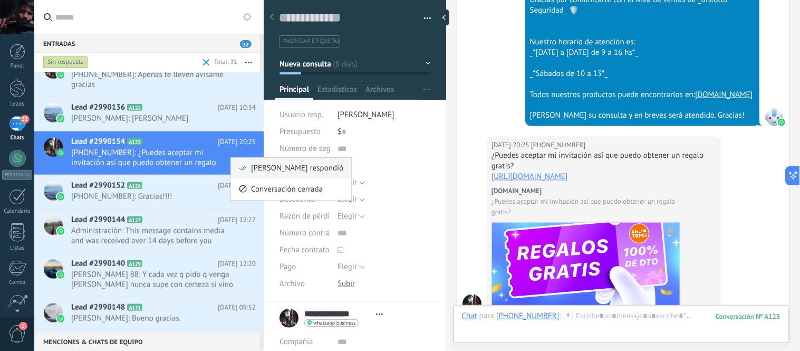
scroll to position [524, 0]
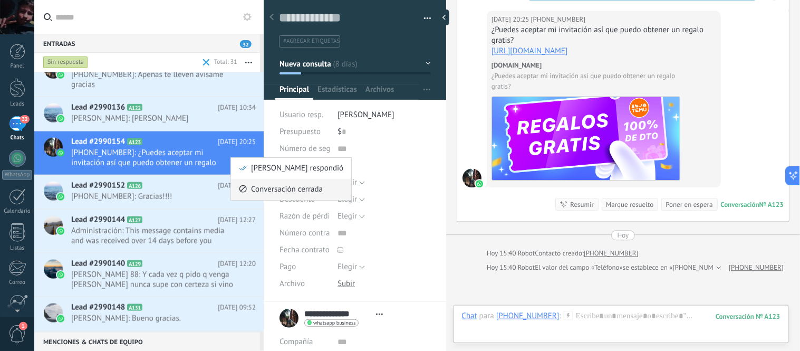
click at [255, 182] on span "Conversación cerrada" at bounding box center [287, 189] width 72 height 21
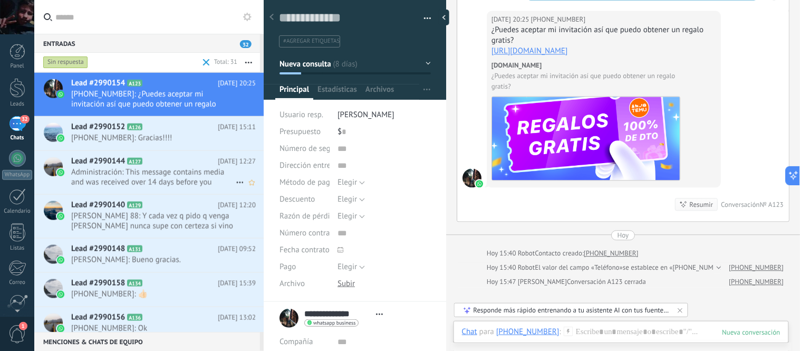
scroll to position [539, 0]
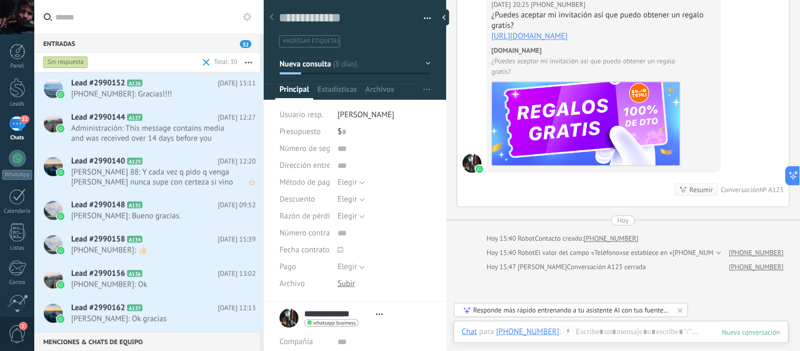
drag, startPoint x: 186, startPoint y: 171, endPoint x: 159, endPoint y: 169, distance: 27.0
click at [159, 169] on span "[PERSON_NAME] 88: Y cada vez q pido q venga [PERSON_NAME] nunca supe con certez…" at bounding box center [153, 177] width 165 height 20
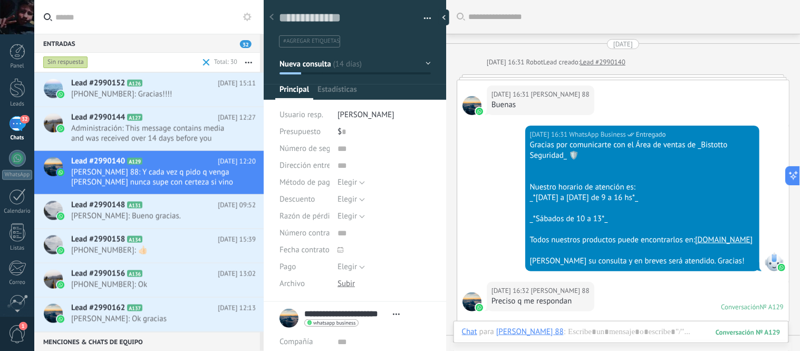
scroll to position [665, 0]
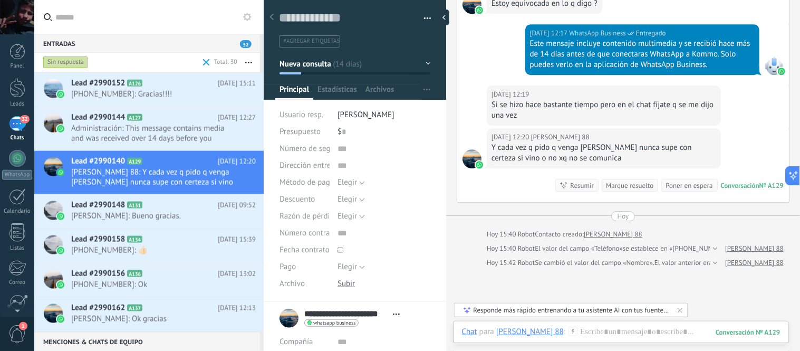
click at [396, 317] on span "Abrir detalle Copie el nombre Desatar Contacto principal" at bounding box center [396, 314] width 17 height 8
click at [331, 85] on span "Estadísticas" at bounding box center [338, 91] width 40 height 15
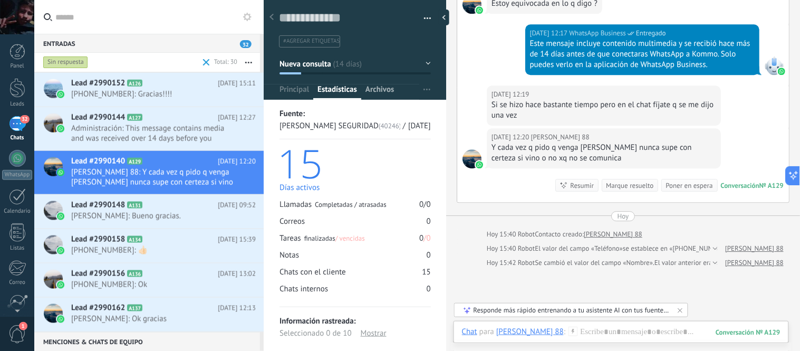
click at [366, 87] on span "Archivos" at bounding box center [380, 91] width 28 height 15
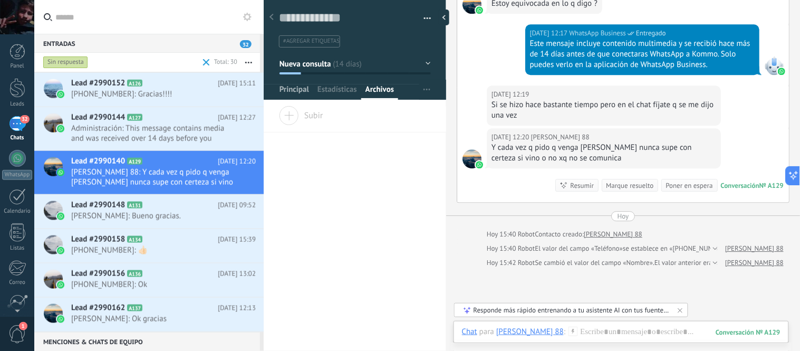
click at [300, 88] on span "Principal" at bounding box center [295, 91] width 30 height 15
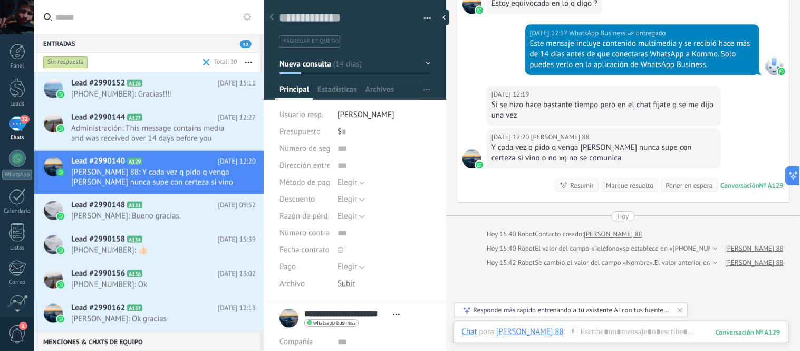
click at [270, 15] on icon at bounding box center [272, 17] width 4 height 6
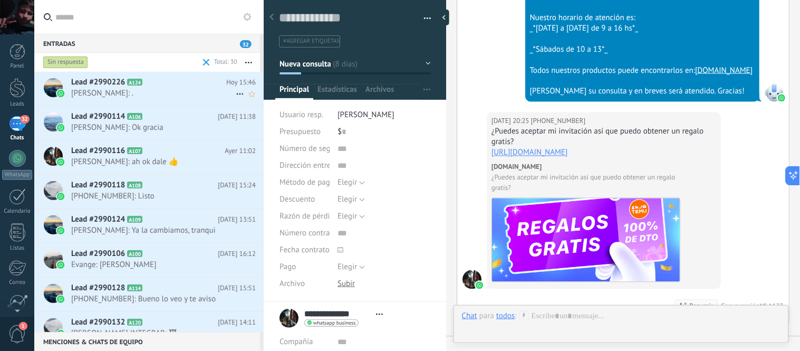
click at [180, 83] on h2 "Lead #2990226 A124" at bounding box center [148, 82] width 155 height 11
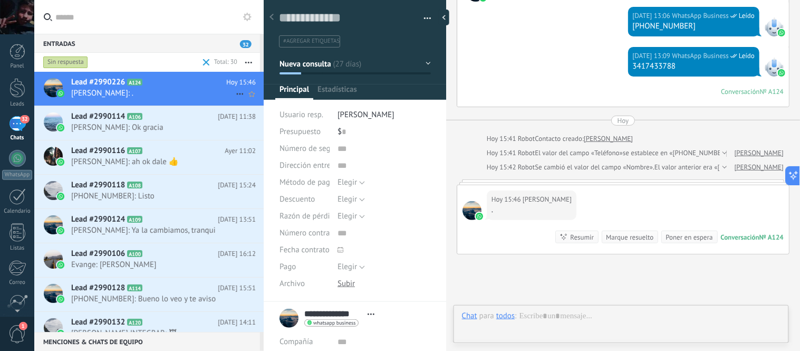
scroll to position [1151, 0]
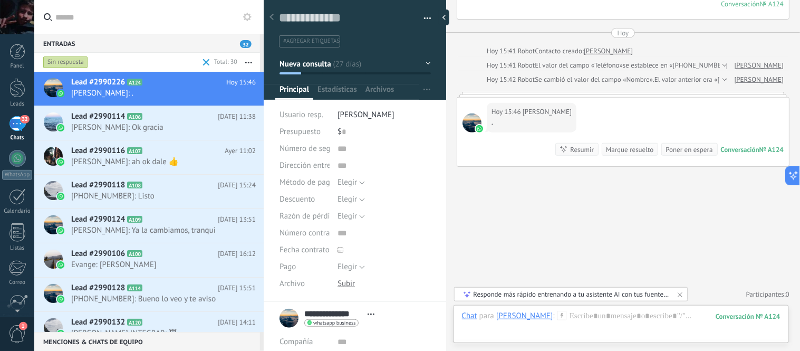
click at [576, 151] on div "Resumir" at bounding box center [582, 150] width 24 height 10
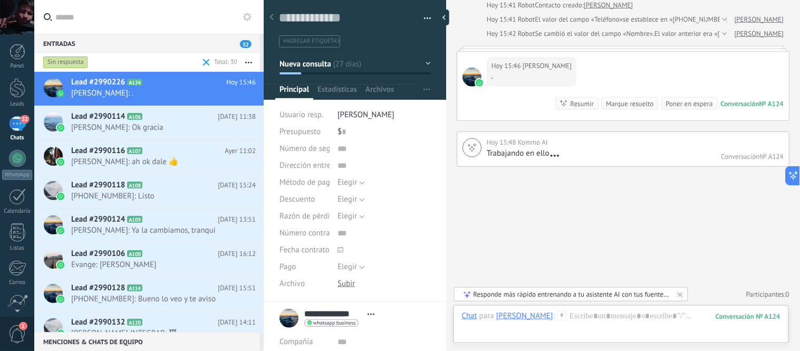
scroll to position [1199, 0]
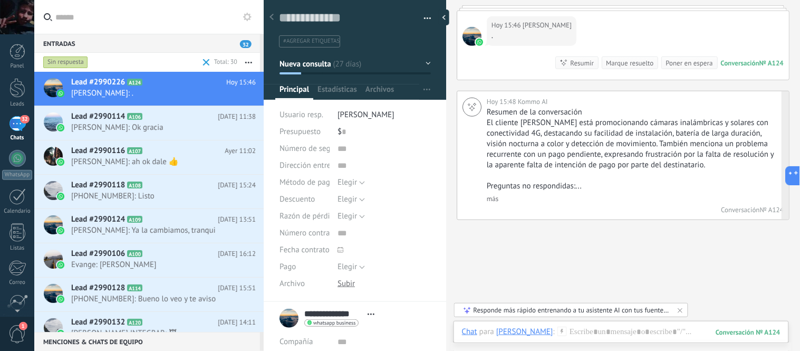
click at [592, 192] on p "Preguntas no respondidas:..." at bounding box center [634, 186] width 294 height 11
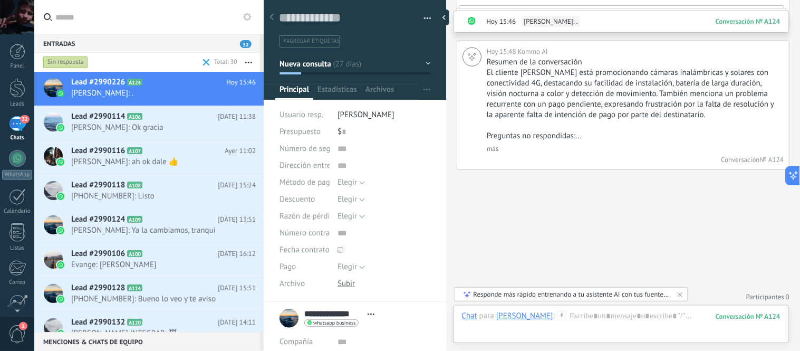
scroll to position [1291, 0]
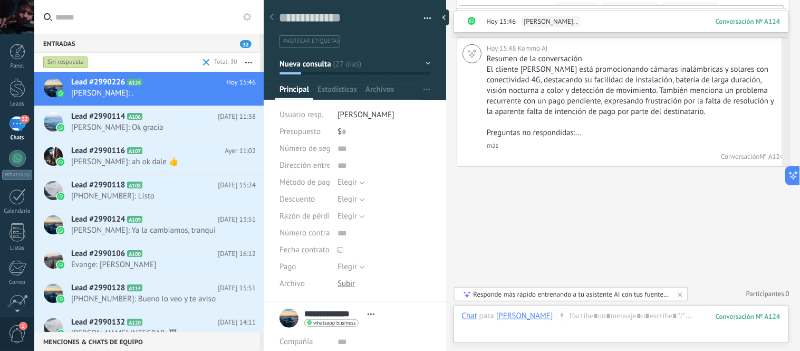
click at [492, 144] on link "más" at bounding box center [493, 145] width 12 height 9
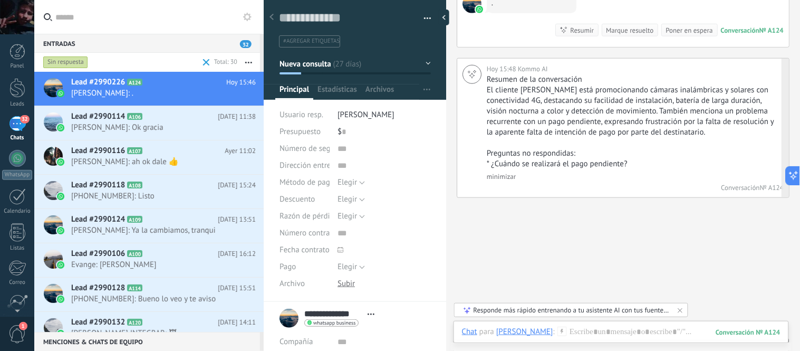
scroll to position [1173, 0]
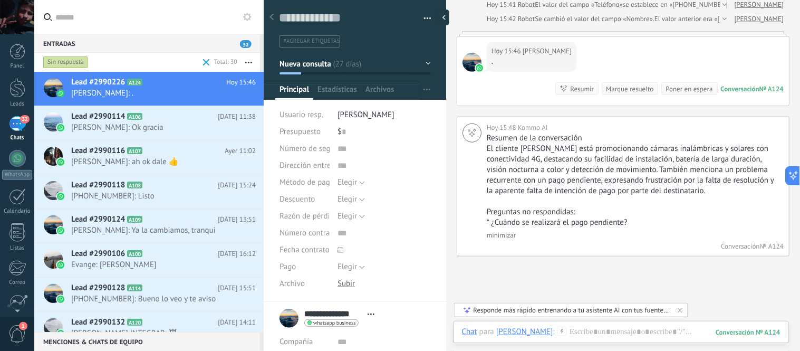
click at [565, 313] on div "Responde más rápido entrenando a tu asistente AI con tus fuentes de datos" at bounding box center [572, 310] width 196 height 9
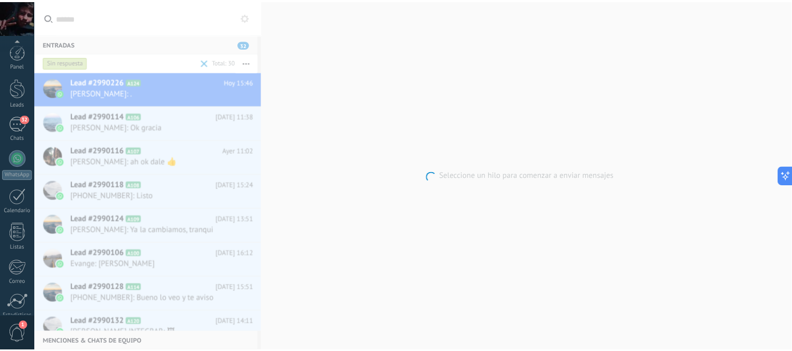
scroll to position [88, 0]
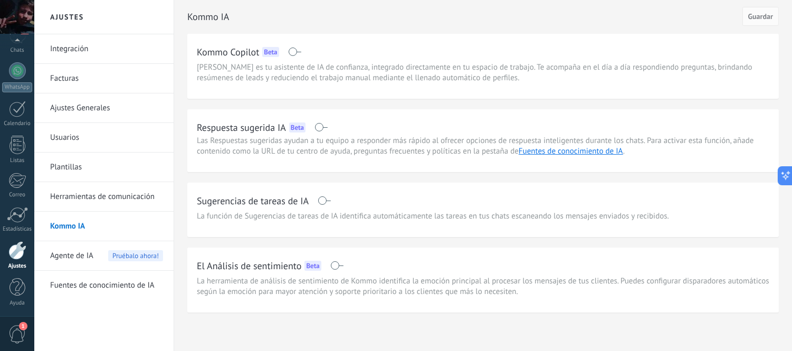
click at [323, 204] on span at bounding box center [324, 200] width 13 height 8
click at [322, 126] on span at bounding box center [320, 127] width 13 height 8
click at [762, 22] on button "Guardar" at bounding box center [760, 16] width 36 height 19
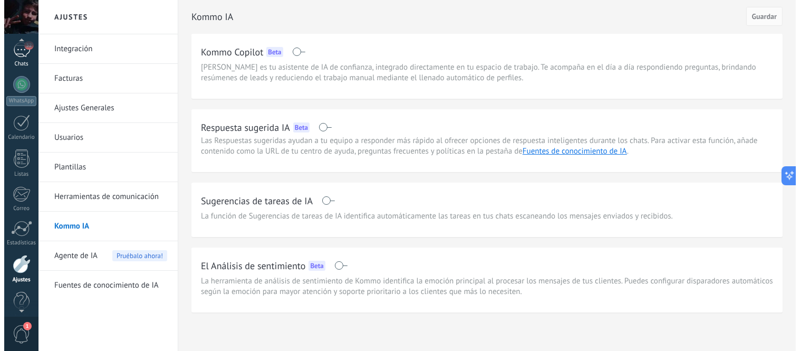
scroll to position [66, 0]
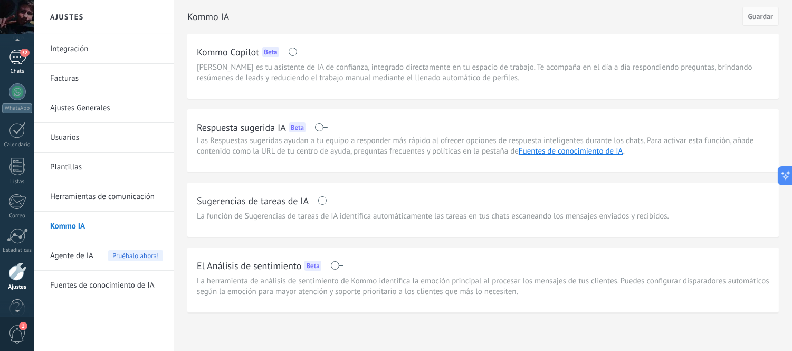
click at [16, 55] on div "32" at bounding box center [17, 57] width 17 height 15
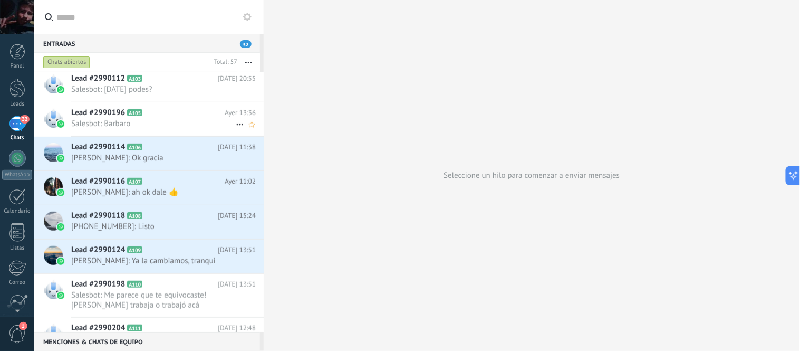
scroll to position [118, 0]
click at [166, 119] on span "Salesbot: Barbaro" at bounding box center [153, 123] width 165 height 10
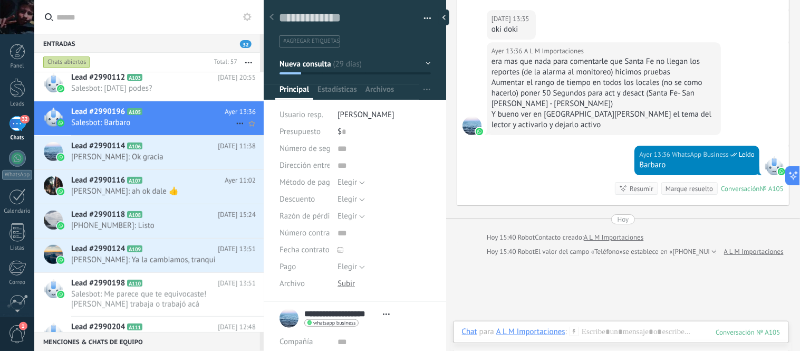
scroll to position [1, 0]
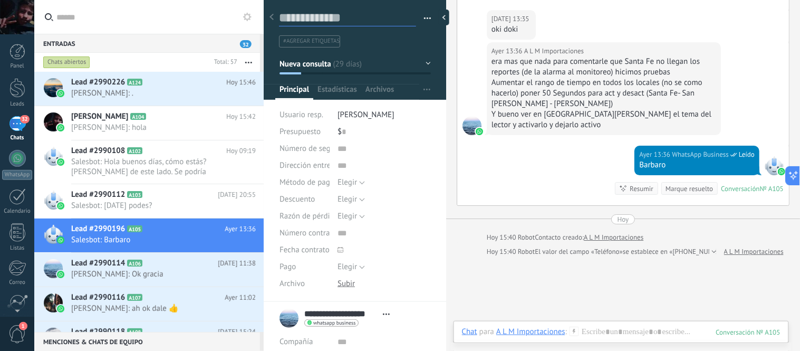
click at [313, 13] on textarea at bounding box center [347, 18] width 137 height 16
type textarea "*"
type textarea "**"
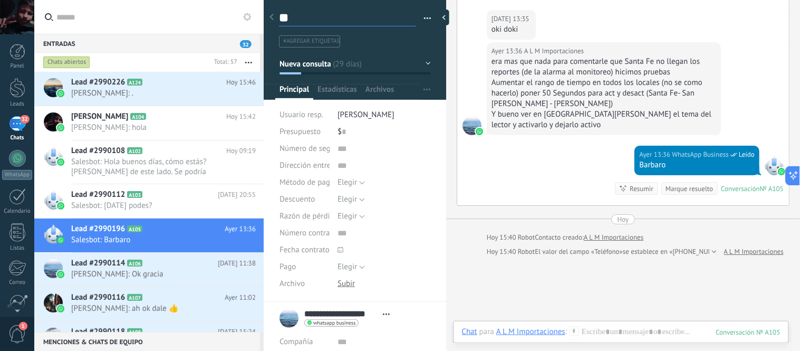
type textarea "***"
type textarea "****"
type textarea "*****"
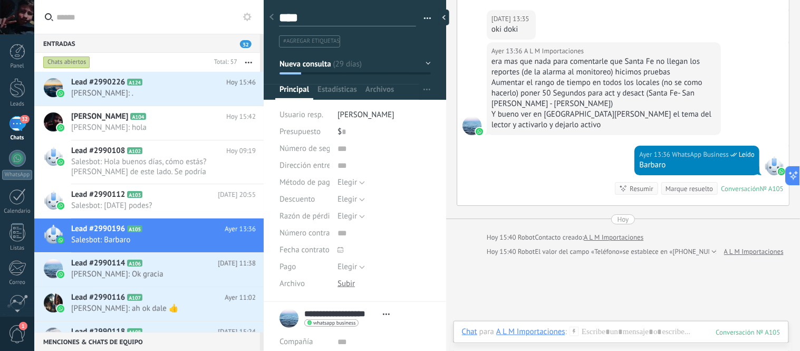
type textarea "*****"
type textarea "******"
type textarea "*******"
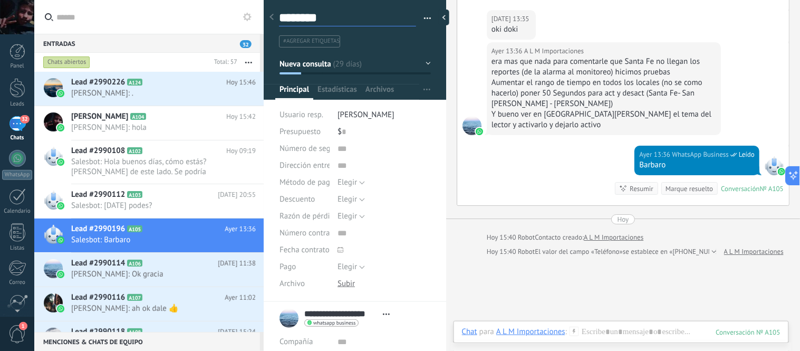
type textarea "*********"
type textarea "**********"
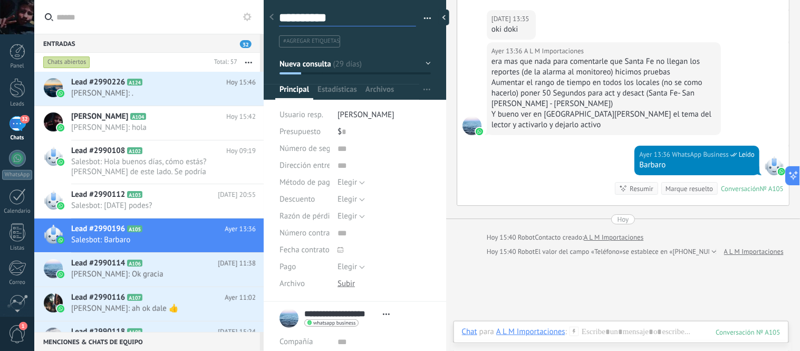
type textarea "**********"
type textarea "*********"
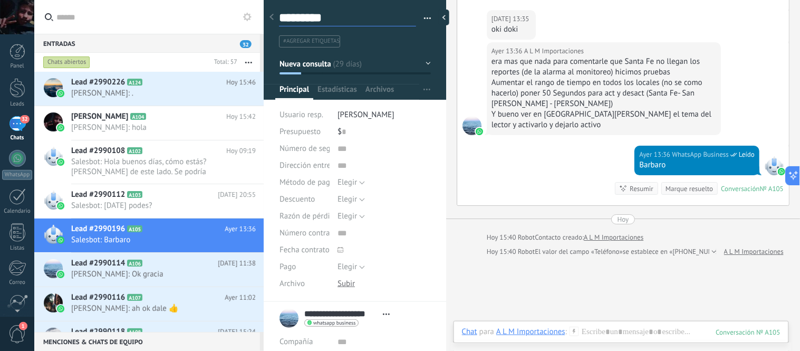
type textarea "**********"
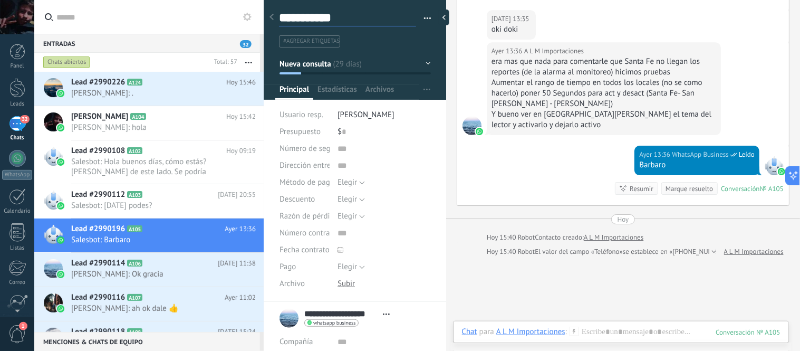
type textarea "**********"
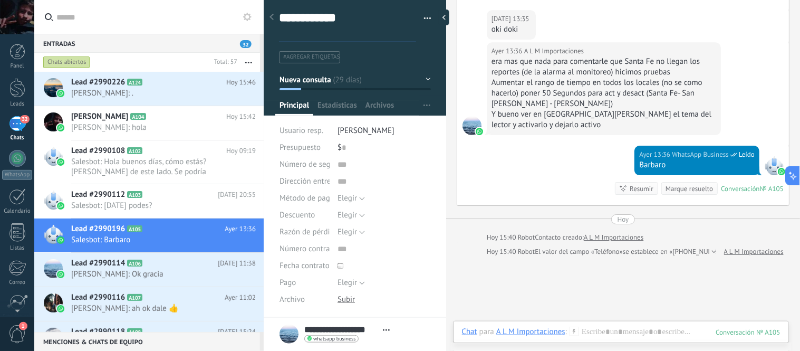
type textarea "**********"
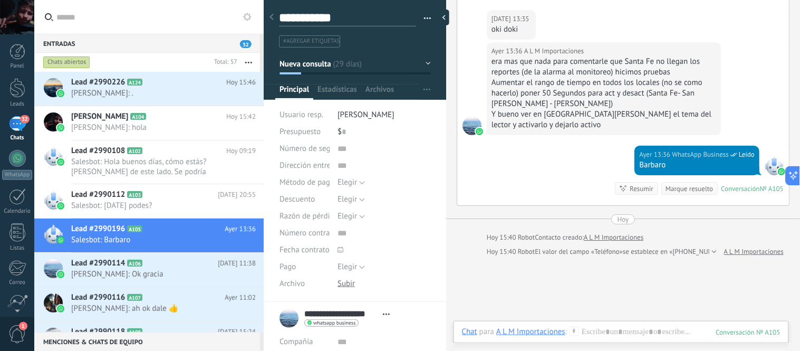
type textarea "**********"
click at [169, 3] on input "text" at bounding box center [154, 17] width 197 height 34
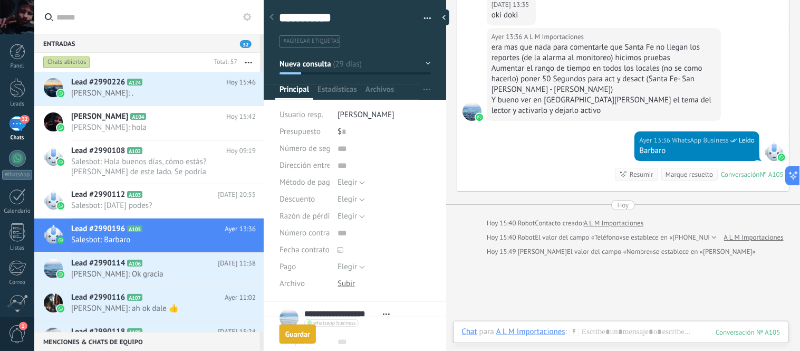
click at [169, 11] on input "text" at bounding box center [154, 17] width 197 height 34
click at [141, 151] on span "A102" at bounding box center [134, 150] width 15 height 7
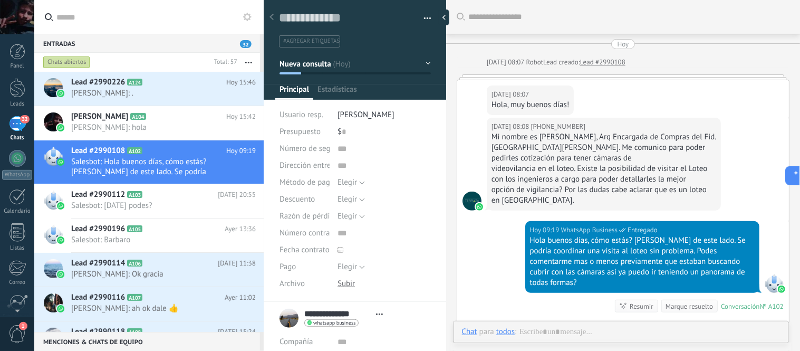
scroll to position [80, 0]
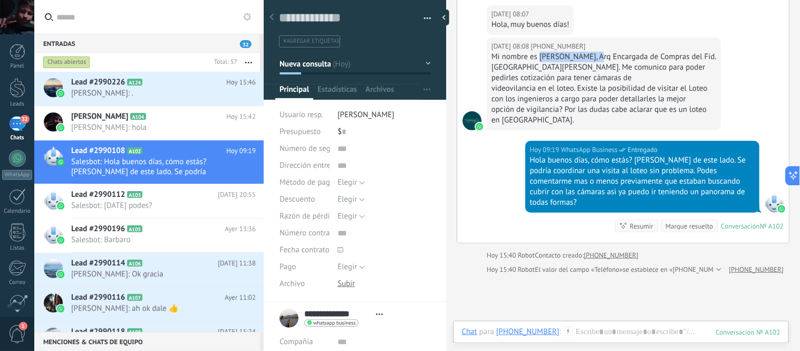
drag, startPoint x: 540, startPoint y: 57, endPoint x: 598, endPoint y: 58, distance: 58.6
click at [598, 58] on div "Mi nombre es [PERSON_NAME], Arq Encargada de Compras del Fid. [GEOGRAPHIC_DATA]…" at bounding box center [604, 89] width 225 height 74
copy div "[PERSON_NAME]"
click at [332, 17] on textarea at bounding box center [347, 18] width 137 height 16
paste textarea "**********"
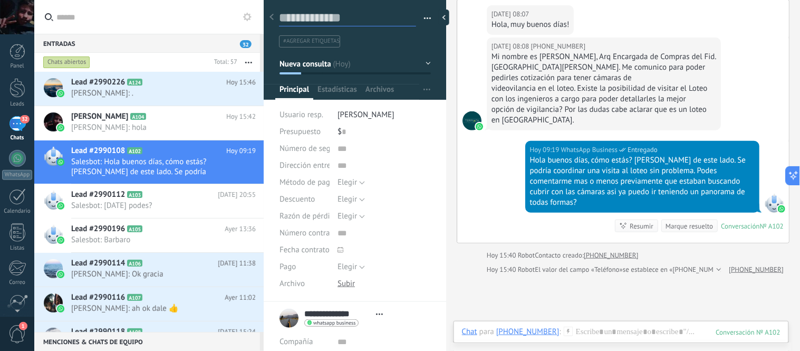
type textarea "**********"
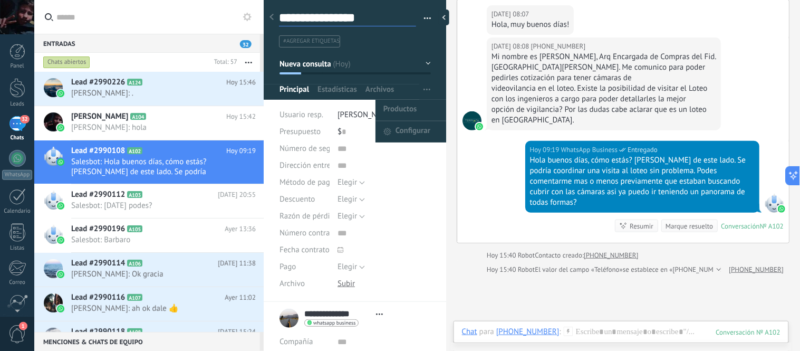
click at [446, 189] on div at bounding box center [446, 175] width 0 height 351
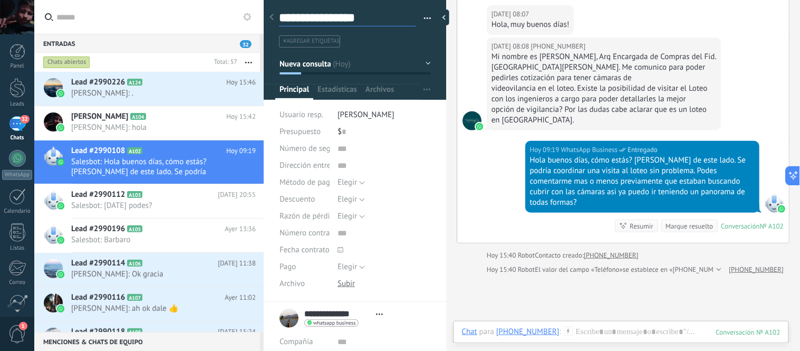
type textarea "**********"
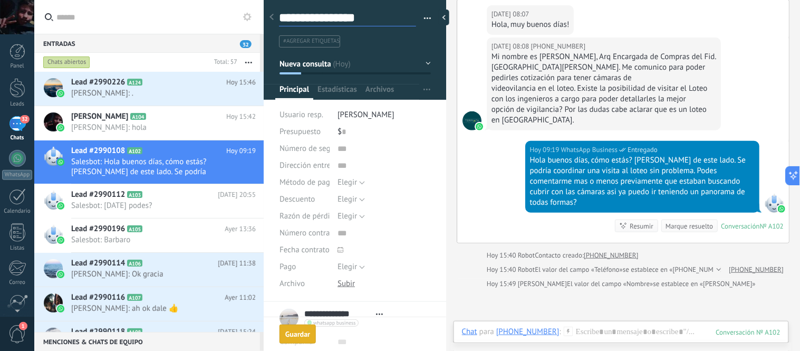
scroll to position [95, 0]
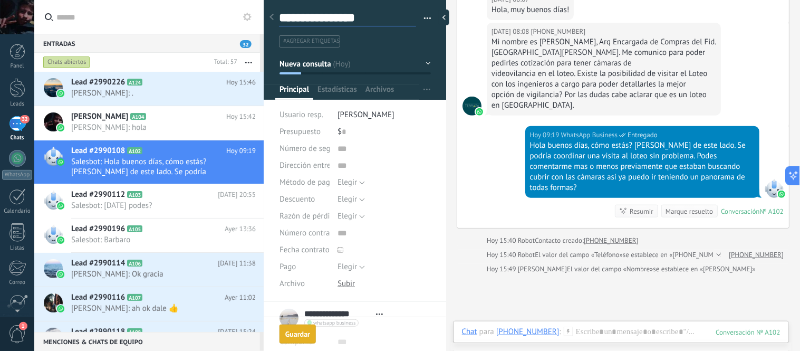
type textarea "**********"
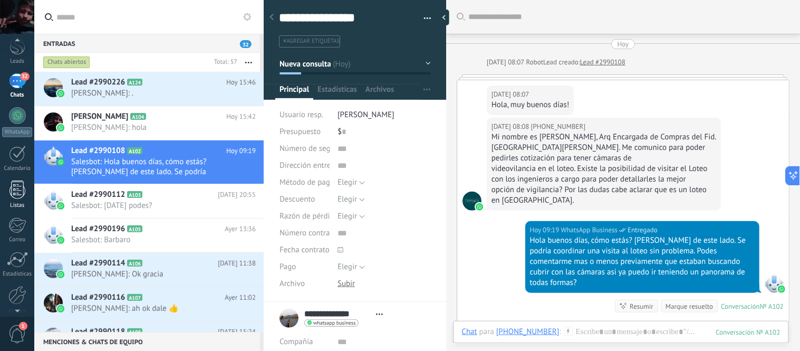
scroll to position [88, 0]
click at [14, 327] on span "1" at bounding box center [17, 334] width 18 height 18
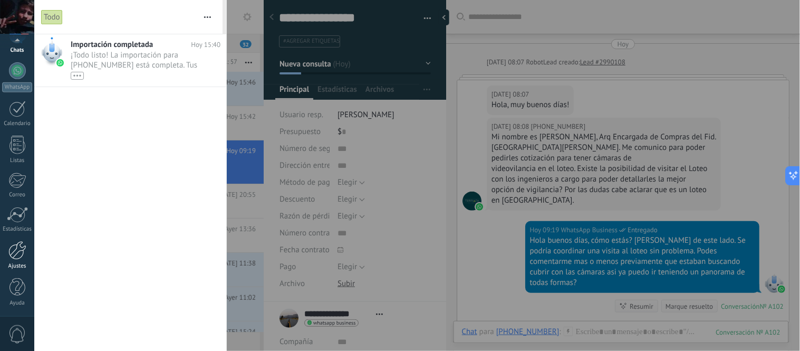
click at [9, 251] on div at bounding box center [17, 250] width 18 height 18
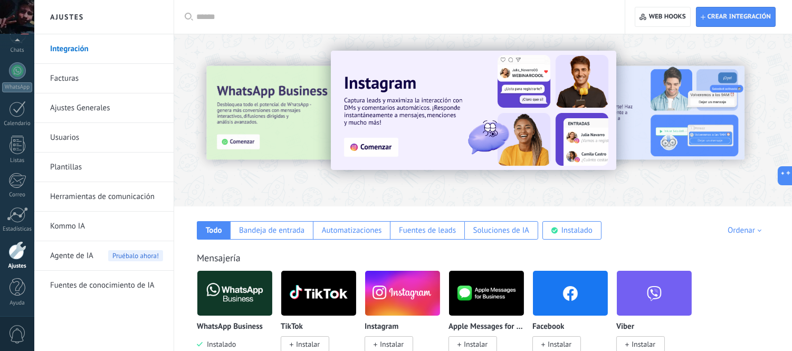
click at [108, 137] on link "Usuarios" at bounding box center [106, 138] width 113 height 30
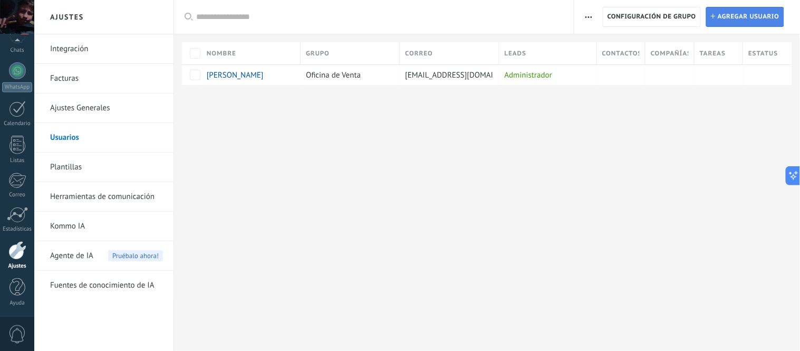
click at [732, 14] on span "Agregar usuario" at bounding box center [749, 16] width 62 height 19
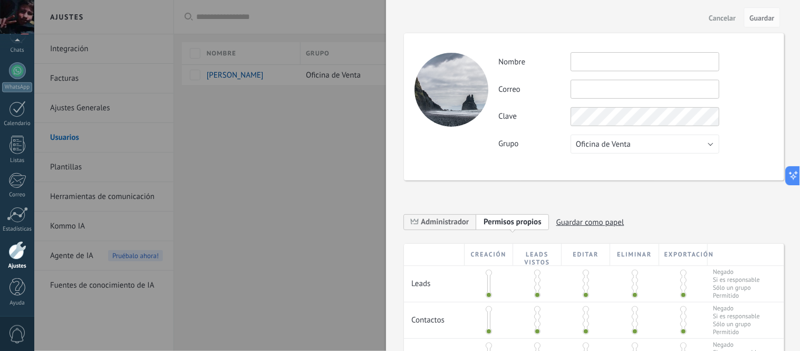
click at [593, 62] on input "text" at bounding box center [645, 61] width 149 height 19
type input "**********"
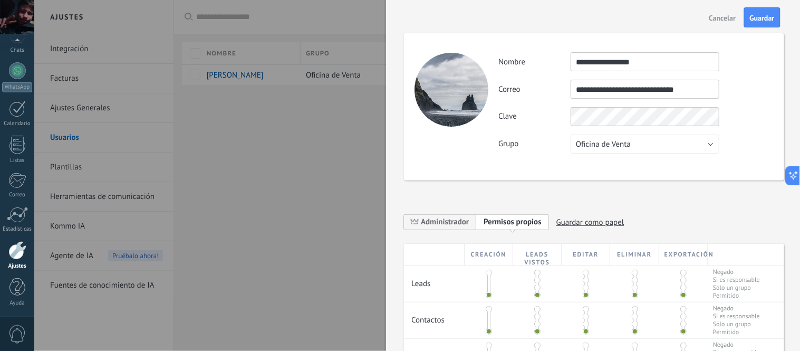
type input "**********"
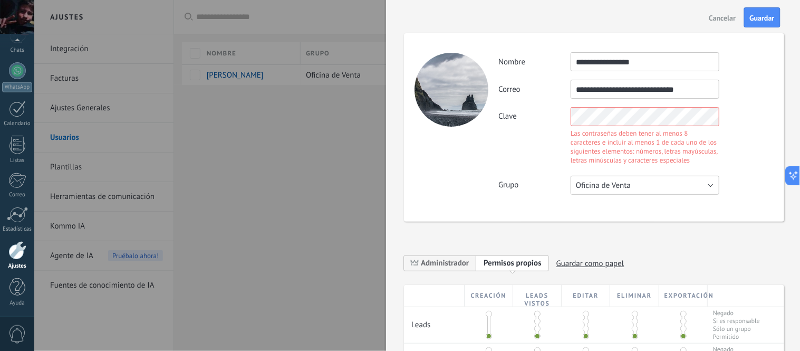
click at [609, 136] on div "**********" at bounding box center [636, 123] width 275 height 142
click at [688, 171] on div "**********" at bounding box center [594, 127] width 380 height 188
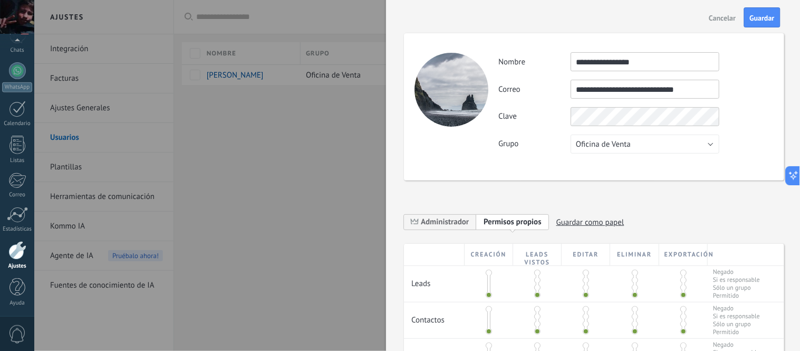
scroll to position [59, 0]
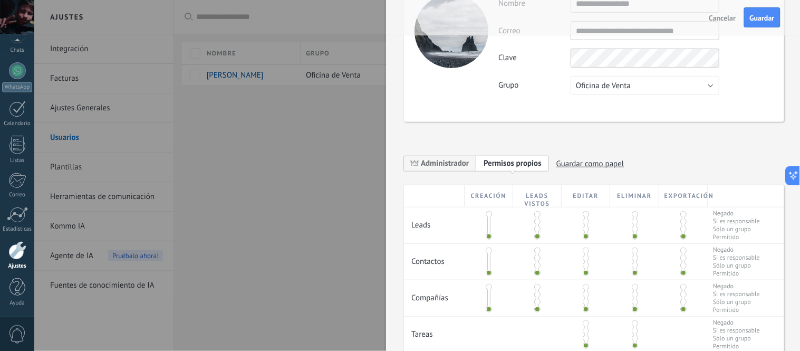
click at [487, 218] on span at bounding box center [489, 221] width 6 height 6
click at [487, 217] on span at bounding box center [489, 214] width 6 height 6
click at [491, 236] on span at bounding box center [489, 236] width 6 height 6
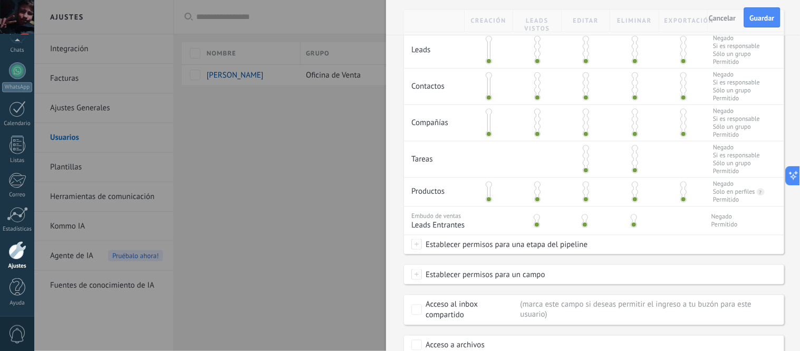
scroll to position [281, 0]
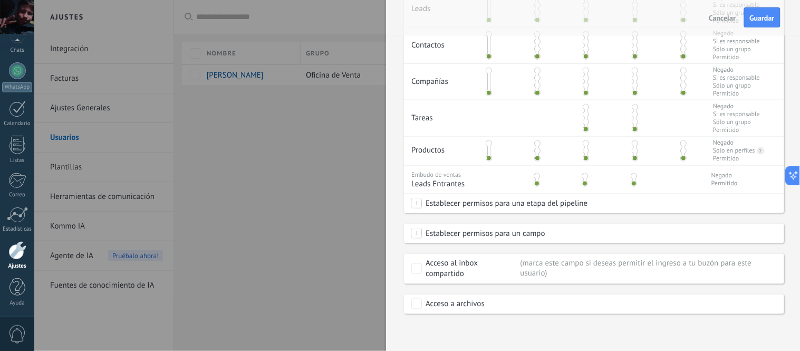
click at [424, 302] on label "Acceso a archivos" at bounding box center [448, 304] width 73 height 11
click at [412, 227] on div "Establecer permisos para un campo Lead: Número de seguimiento Lead: Dirección e…" at bounding box center [594, 233] width 380 height 19
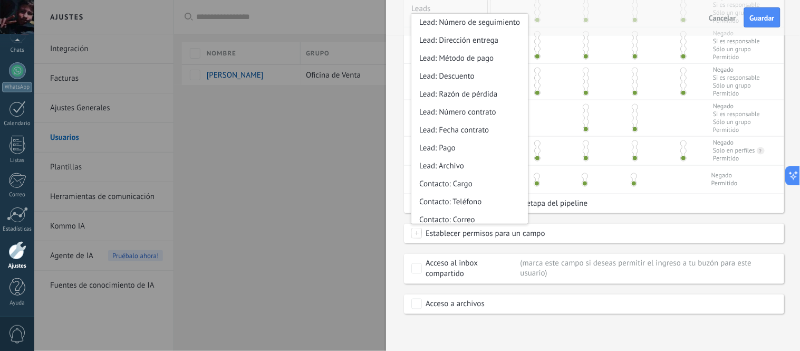
click at [413, 230] on span at bounding box center [417, 233] width 11 height 11
click at [415, 233] on span at bounding box center [417, 233] width 11 height 11
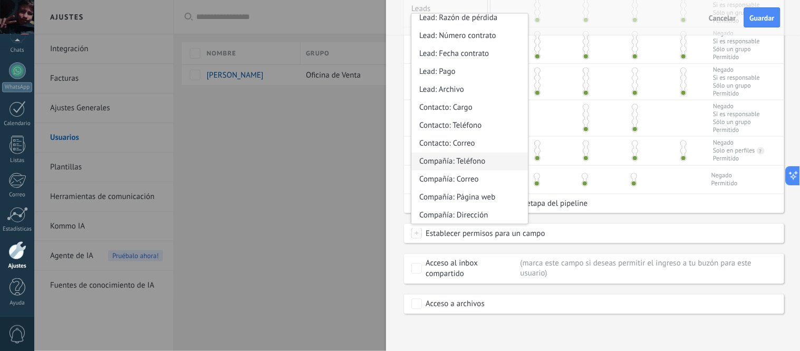
scroll to position [0, 0]
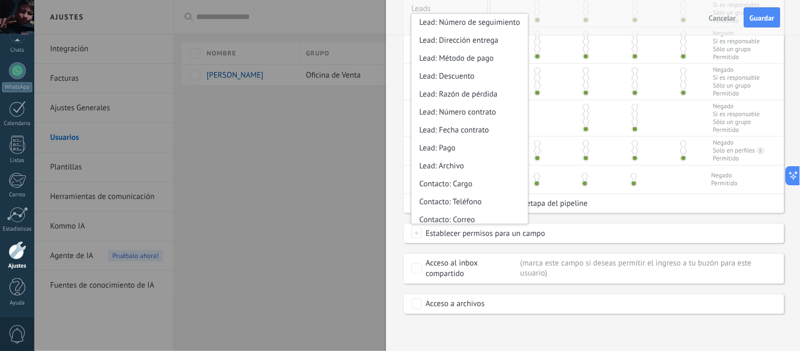
click at [624, 216] on div "Creación Leads vistos Editar Eliminar Exportación Leads Negado Si es responsabl…" at bounding box center [594, 141] width 380 height 345
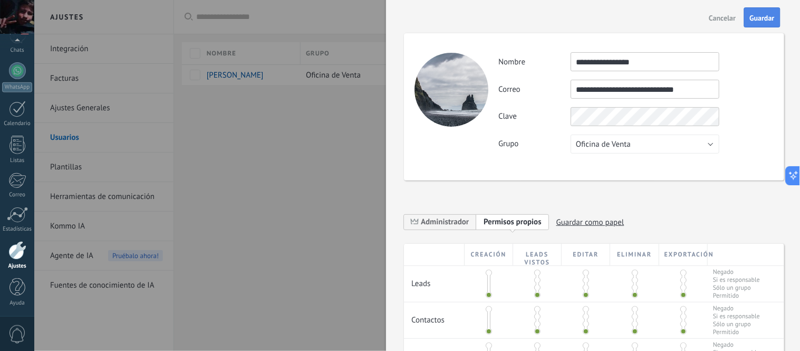
click at [759, 24] on button "Guardar" at bounding box center [763, 17] width 36 height 20
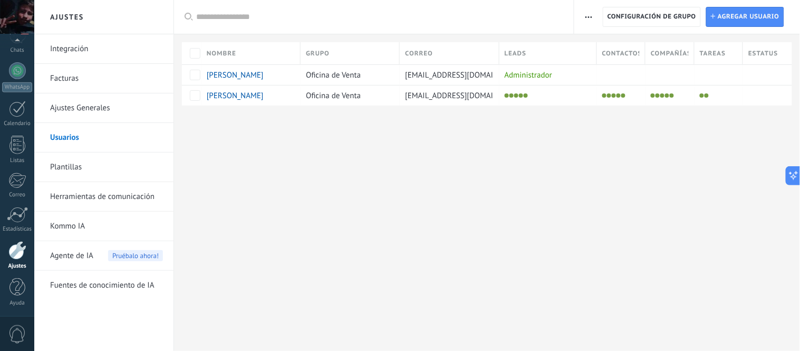
click at [360, 182] on div "Ajustes Integración Facturas Ajustes Generales Usuarios Plantillas Herramientas…" at bounding box center [417, 175] width 766 height 351
click at [742, 99] on div at bounding box center [719, 95] width 49 height 21
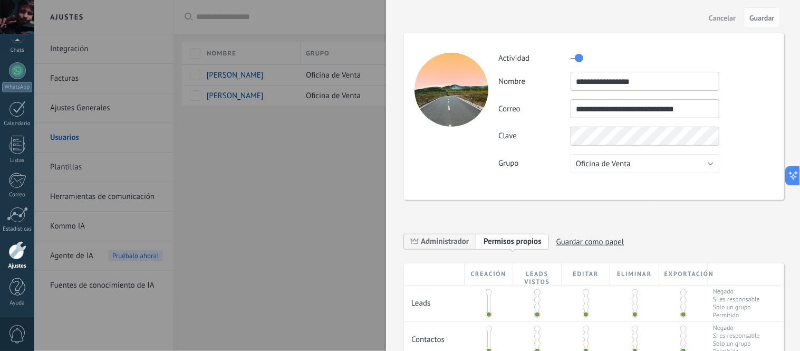
click at [736, 81] on div "**********" at bounding box center [636, 81] width 275 height 19
click at [768, 27] on button "Guardar" at bounding box center [763, 17] width 36 height 20
click at [768, 26] on button "Guardar" at bounding box center [763, 17] width 36 height 20
drag, startPoint x: 761, startPoint y: 15, endPoint x: 732, endPoint y: 13, distance: 29.6
click at [760, 15] on span "Guardar" at bounding box center [762, 17] width 25 height 7
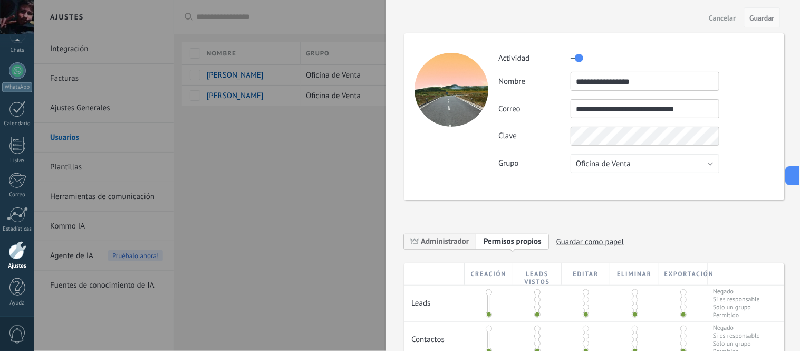
click at [769, 18] on span "Guardar" at bounding box center [762, 17] width 25 height 7
click at [599, 60] on div at bounding box center [645, 58] width 149 height 17
click at [567, 59] on label "Actividad" at bounding box center [535, 58] width 72 height 10
click at [576, 59] on label at bounding box center [577, 58] width 13 height 17
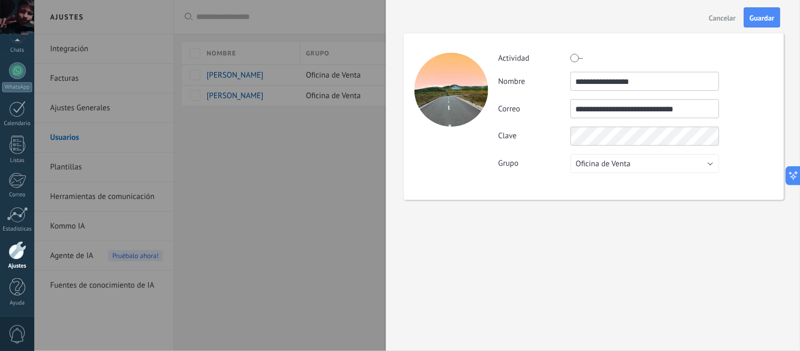
click at [576, 59] on label at bounding box center [577, 58] width 13 height 17
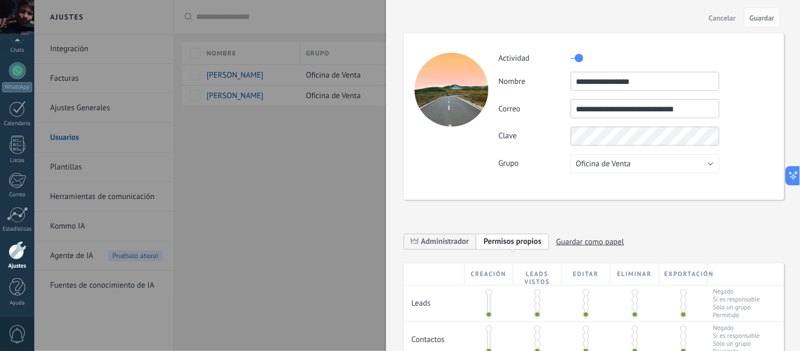
click at [739, 17] on button "Cancelar" at bounding box center [722, 17] width 35 height 17
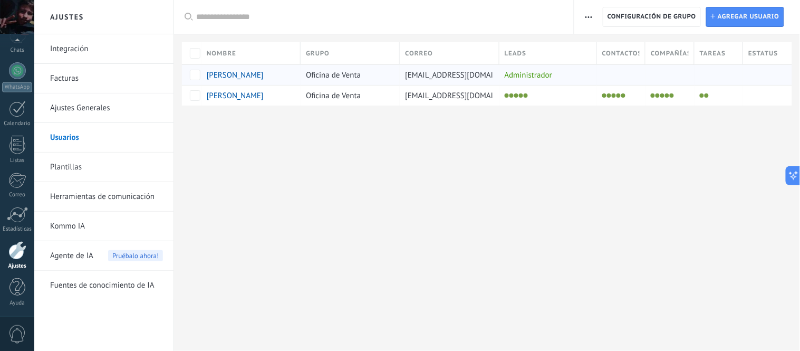
click at [590, 75] on div "Administrador" at bounding box center [546, 75] width 92 height 20
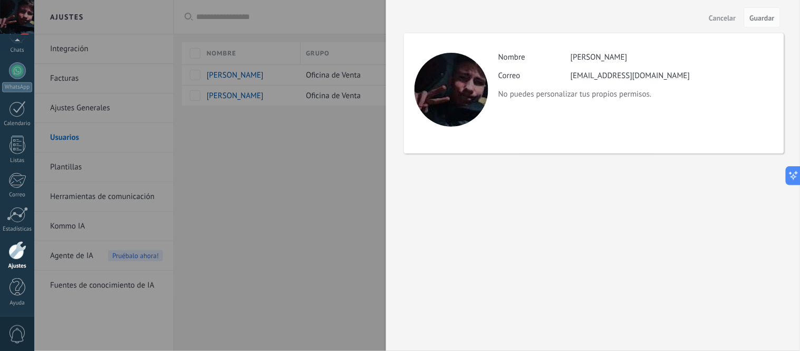
click at [720, 12] on button "Cancelar" at bounding box center [722, 17] width 35 height 17
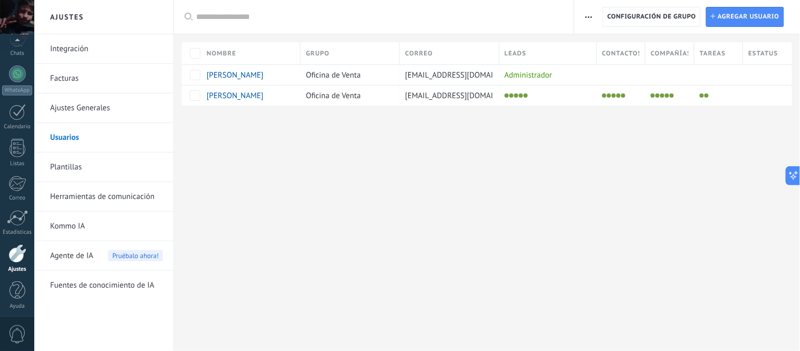
scroll to position [88, 0]
drag, startPoint x: 348, startPoint y: 127, endPoint x: 300, endPoint y: 127, distance: 48.5
click at [346, 127] on div at bounding box center [487, 123] width 626 height 34
click at [17, 96] on div "31" at bounding box center [17, 94] width 17 height 15
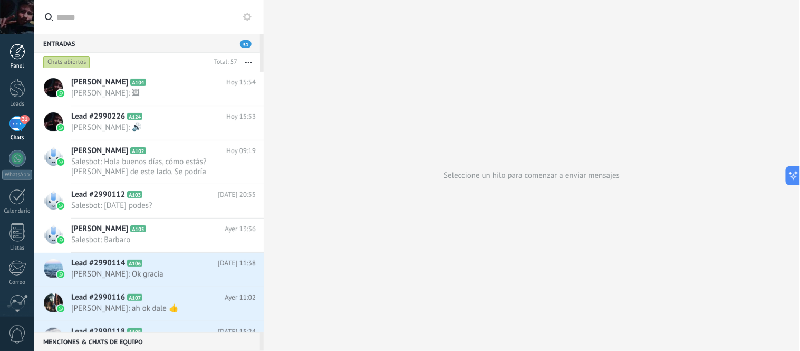
click at [6, 54] on link "Panel" at bounding box center [17, 57] width 34 height 26
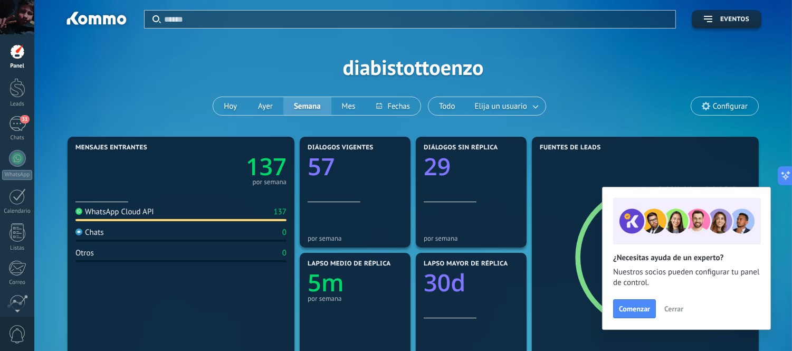
click at [673, 312] on span "Cerrar" at bounding box center [673, 308] width 19 height 7
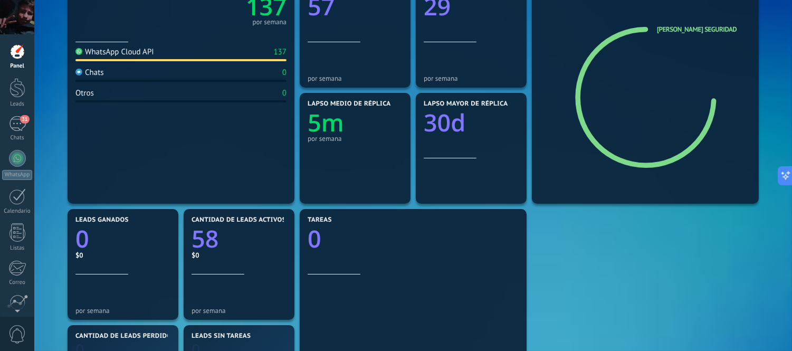
scroll to position [176, 0]
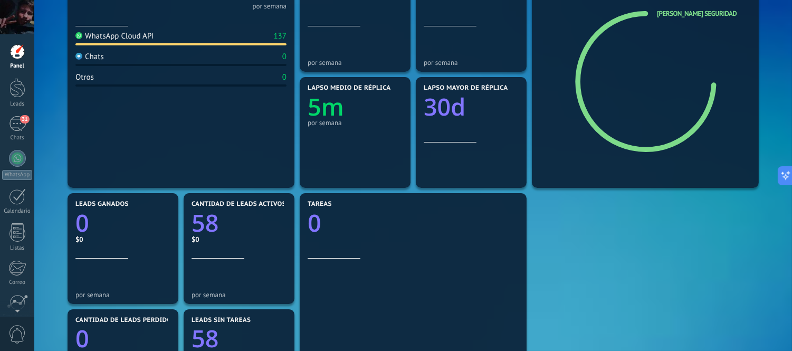
click at [324, 109] on text "5m" at bounding box center [326, 107] width 36 height 32
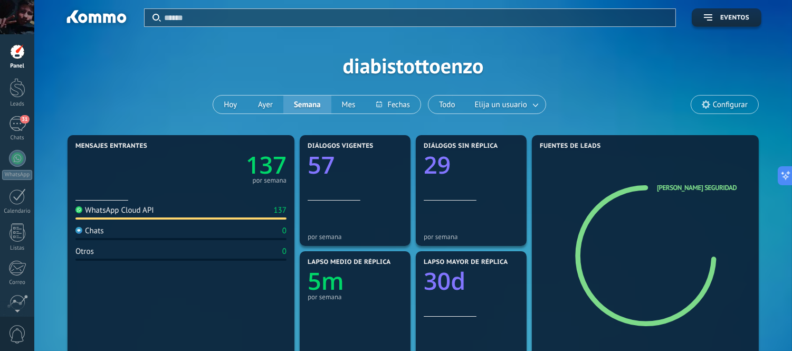
scroll to position [0, 0]
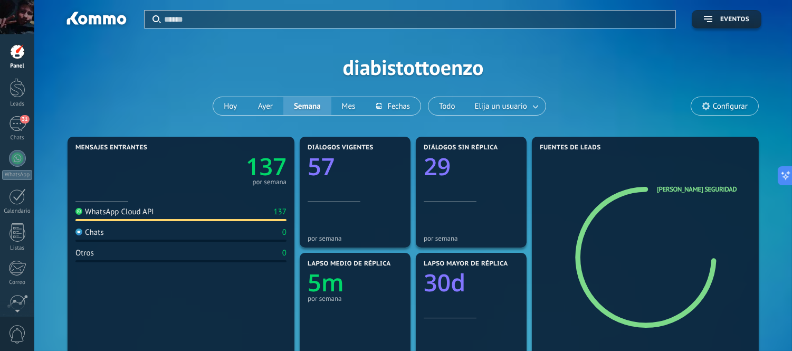
click at [268, 169] on text "137" at bounding box center [266, 166] width 41 height 32
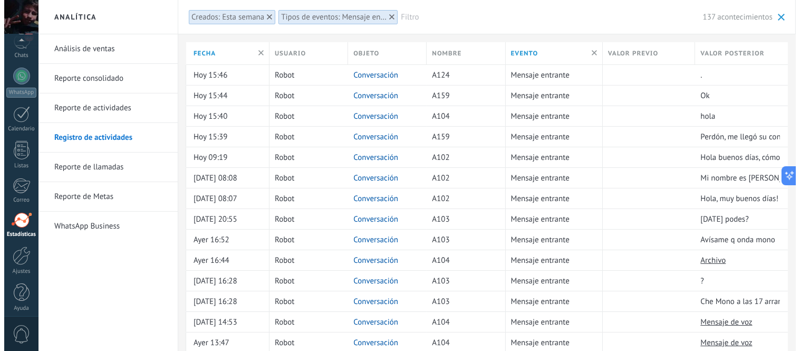
scroll to position [88, 0]
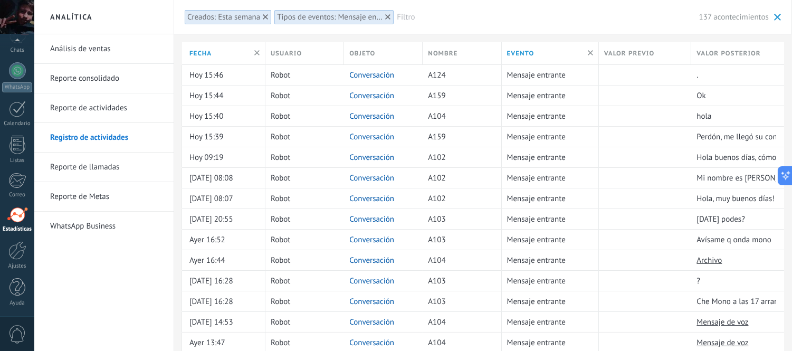
click at [262, 12] on div at bounding box center [265, 16] width 9 height 9
click at [294, 17] on div at bounding box center [297, 16] width 9 height 9
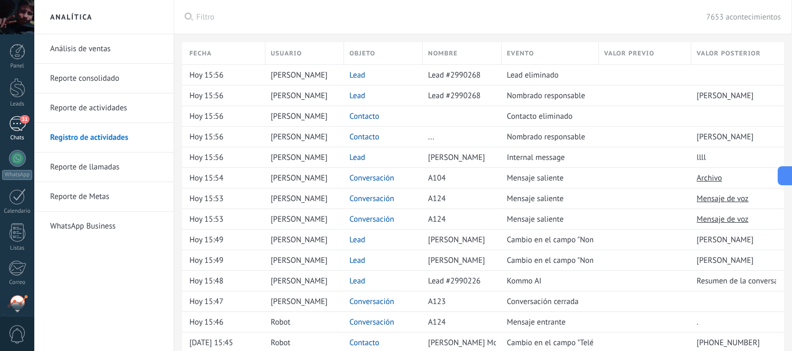
click at [25, 119] on span "31" at bounding box center [24, 119] width 9 height 8
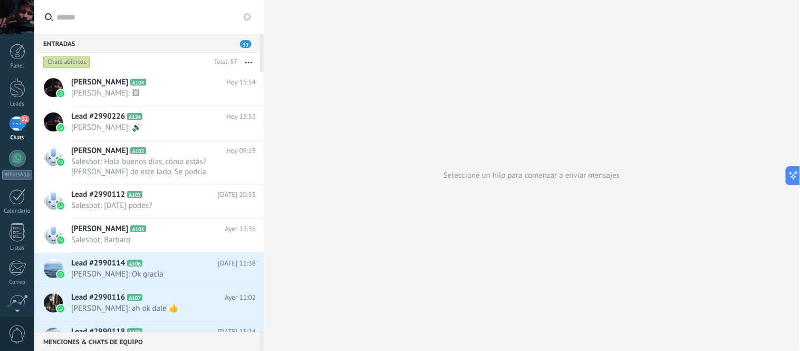
click at [22, 128] on div "31" at bounding box center [17, 123] width 17 height 15
click at [157, 81] on h2 "[PERSON_NAME] A104" at bounding box center [148, 82] width 155 height 11
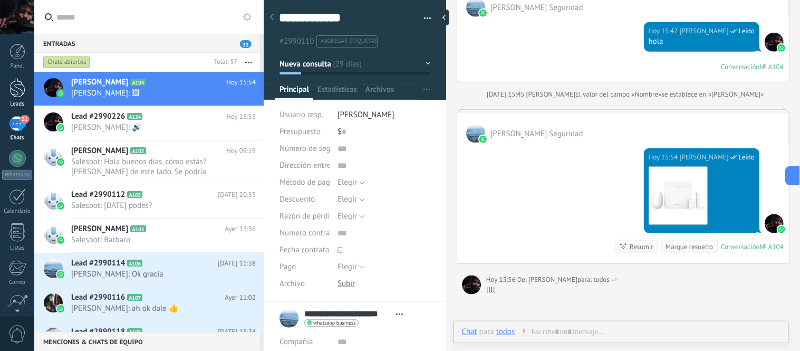
click at [17, 91] on div at bounding box center [17, 88] width 16 height 20
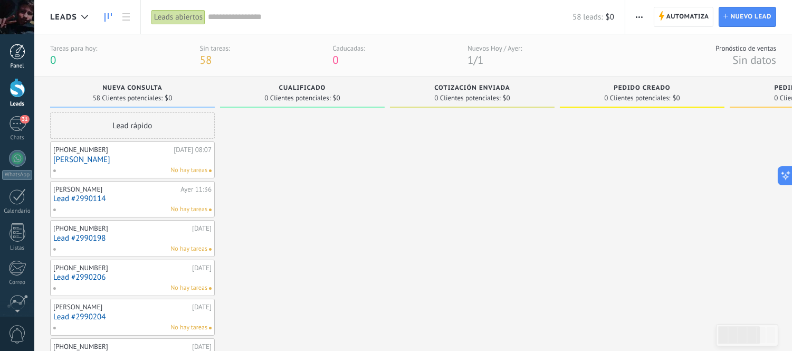
click at [12, 58] on div at bounding box center [17, 52] width 16 height 16
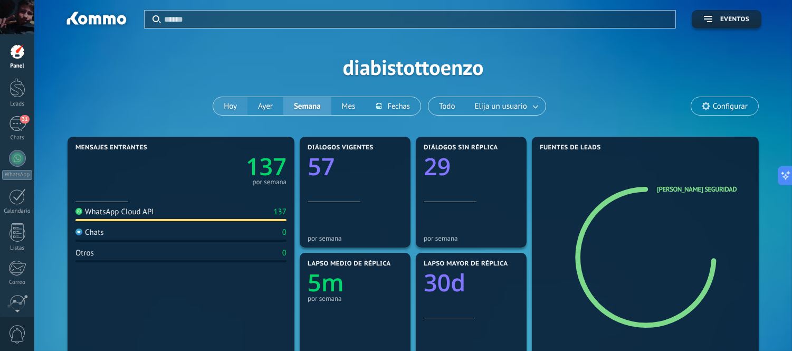
click at [237, 102] on button "Hoy" at bounding box center [230, 106] width 34 height 18
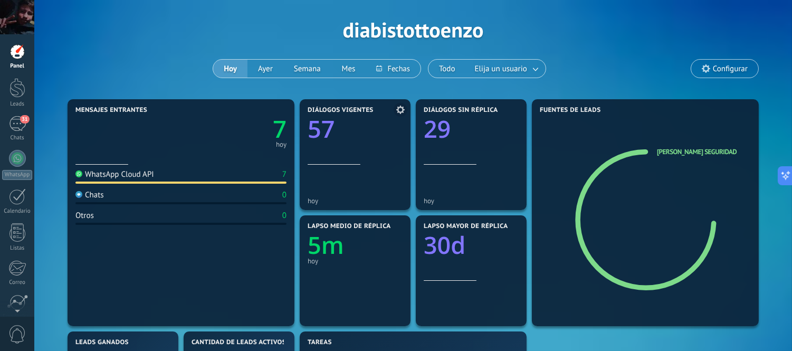
scroll to position [59, 0]
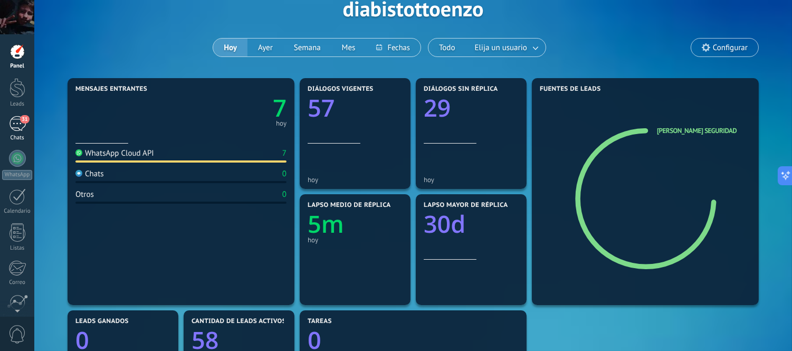
click at [7, 118] on link "31 Chats" at bounding box center [17, 128] width 34 height 25
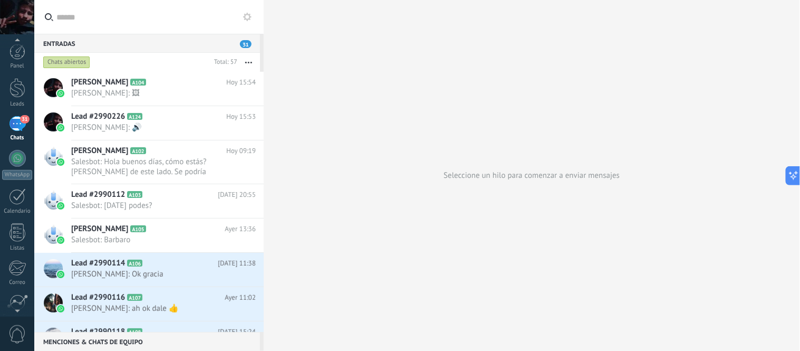
scroll to position [88, 0]
click at [17, 252] on div at bounding box center [17, 250] width 18 height 18
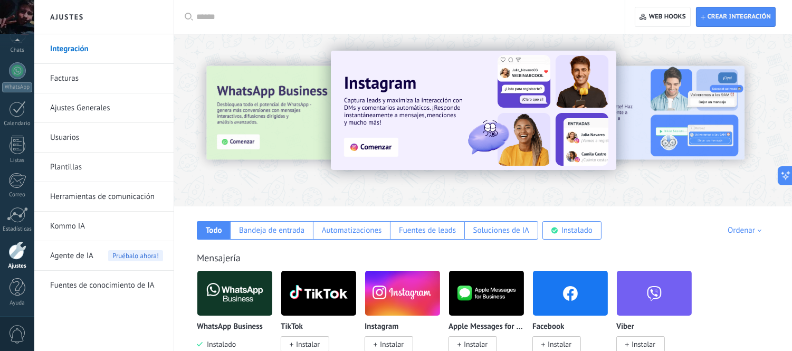
click at [23, 259] on div at bounding box center [17, 250] width 18 height 18
click at [22, 218] on div at bounding box center [17, 215] width 21 height 16
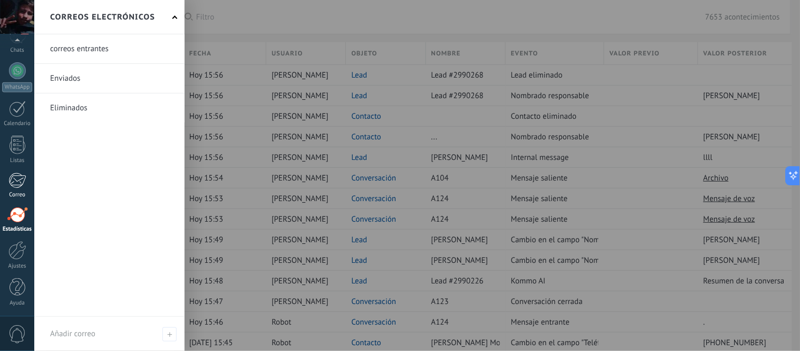
click at [6, 175] on link "Correo" at bounding box center [17, 186] width 34 height 26
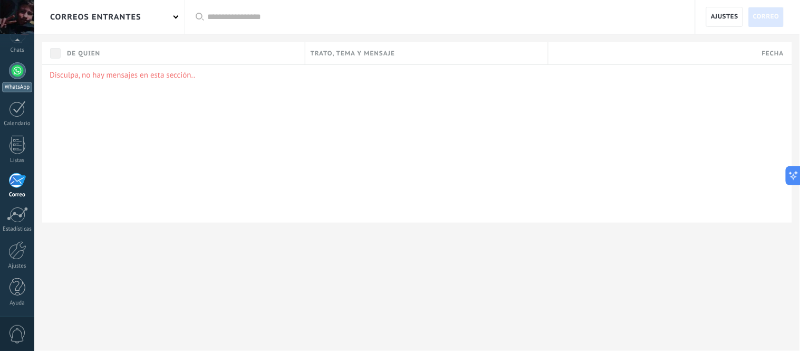
click at [20, 72] on div at bounding box center [17, 70] width 17 height 17
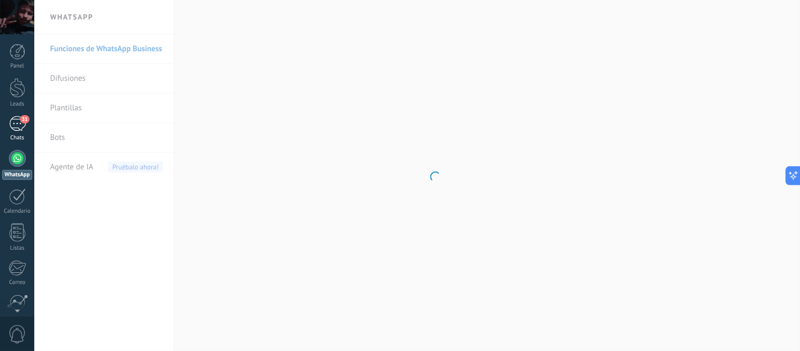
click at [15, 120] on div "31" at bounding box center [17, 123] width 17 height 15
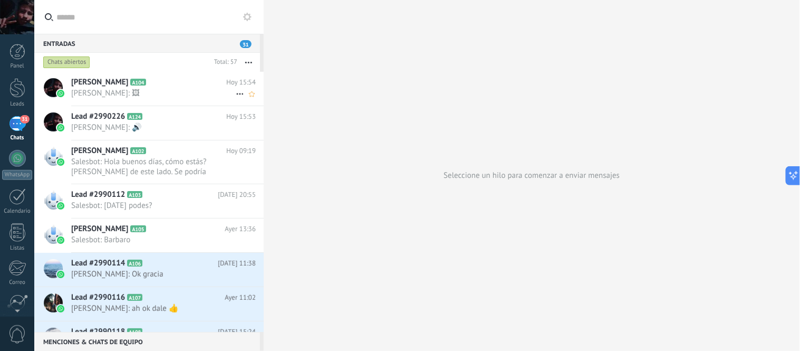
click at [130, 84] on span "A104" at bounding box center [137, 82] width 15 height 7
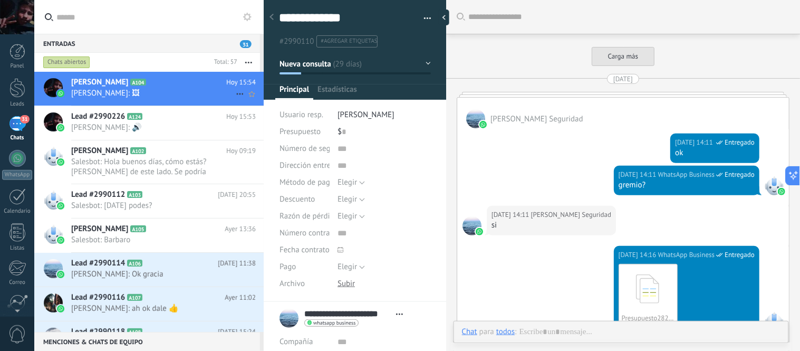
type textarea "**********"
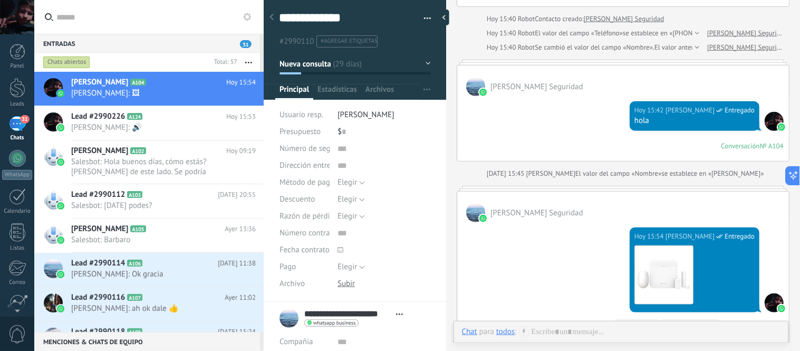
scroll to position [1354, 0]
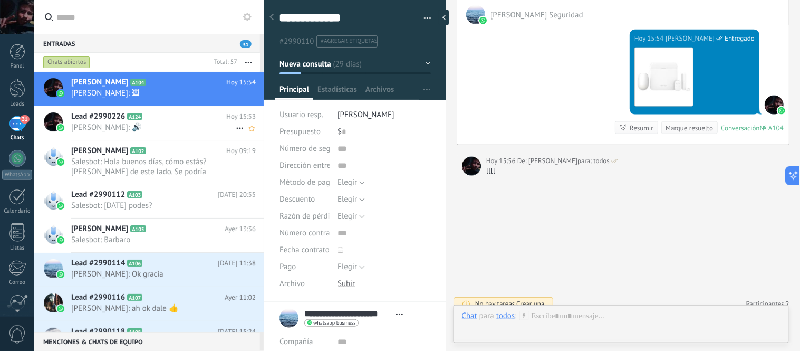
click at [150, 122] on span "[PERSON_NAME]: 🔊" at bounding box center [153, 127] width 165 height 10
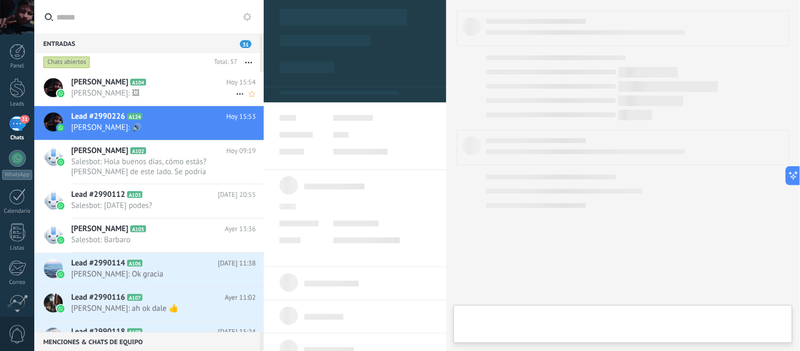
click at [144, 90] on span "[PERSON_NAME]: 🖼" at bounding box center [153, 93] width 165 height 10
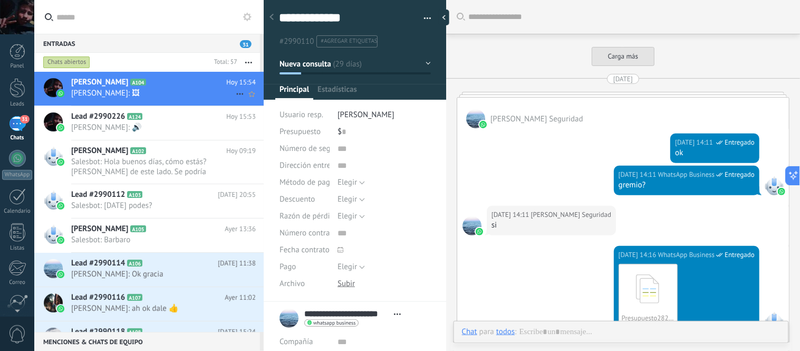
type textarea "**********"
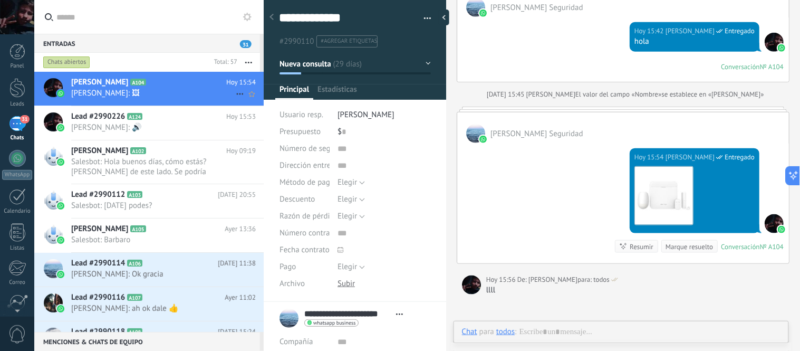
scroll to position [16, 0]
